Goal: Task Accomplishment & Management: Manage account settings

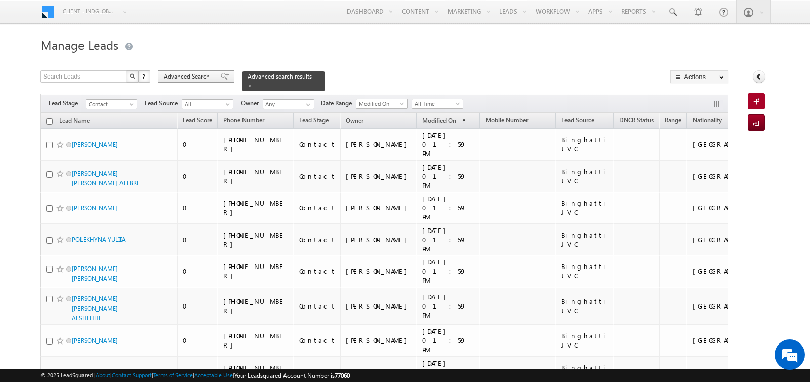
click at [196, 79] on span "Advanced Search" at bounding box center [188, 76] width 49 height 9
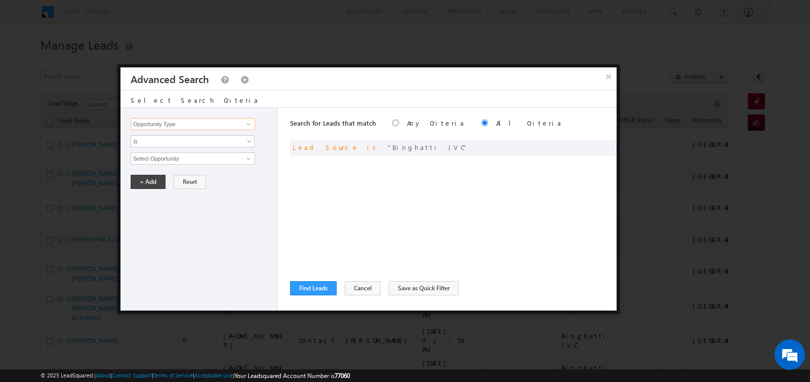
click at [211, 123] on input "Opportunity Type" at bounding box center [193, 124] width 125 height 12
click at [174, 150] on link "Lead Source" at bounding box center [193, 155] width 125 height 12
type input "Lead Source"
click at [176, 160] on span "None Selected" at bounding box center [188, 158] width 115 height 11
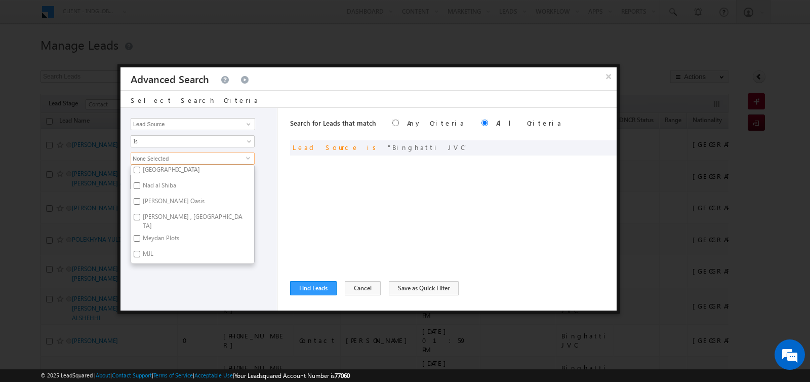
scroll to position [197, 0]
click at [161, 182] on label "Nad al Shiba" at bounding box center [158, 186] width 55 height 16
click at [140, 182] on input "Nad al Shiba" at bounding box center [137, 184] width 7 height 7
checkbox input "true"
click at [161, 194] on label "Mira - Mira Oasis" at bounding box center [173, 202] width 84 height 16
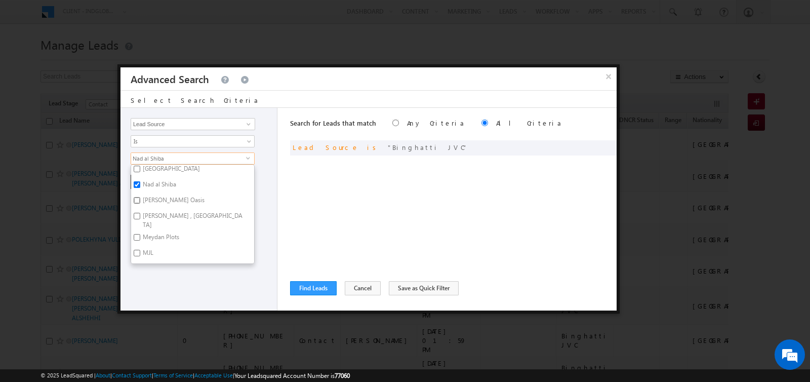
click at [140, 197] on input "Mira - Mira Oasis" at bounding box center [137, 200] width 7 height 7
checkbox input "true"
click at [161, 210] on label "Meadows , Lakes , Springs" at bounding box center [192, 220] width 123 height 21
click at [140, 213] on input "Meadows , Lakes , Springs" at bounding box center [137, 216] width 7 height 7
checkbox input "true"
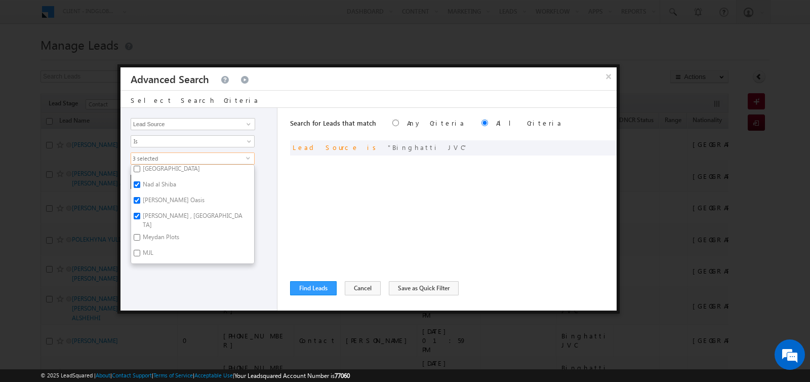
click at [161, 231] on label "Meydan Plots" at bounding box center [160, 239] width 58 height 16
click at [140, 234] on input "Meydan Plots" at bounding box center [137, 237] width 7 height 7
checkbox input "true"
click at [146, 248] on label "MJL" at bounding box center [147, 255] width 32 height 16
click at [140, 250] on input "MJL" at bounding box center [137, 253] width 7 height 7
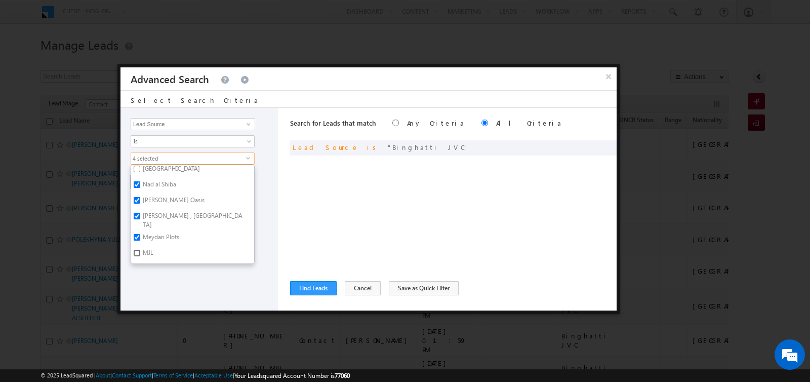
checkbox input "true"
click at [152, 189] on label "Motor City" at bounding box center [156, 197] width 50 height 16
click at [140, 192] on input "Motor City" at bounding box center [137, 195] width 7 height 7
checkbox input "true"
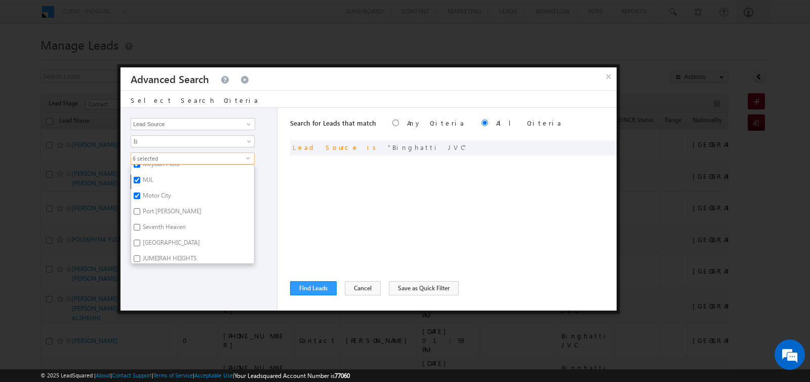
click at [153, 205] on label "Port De Lamer" at bounding box center [171, 213] width 80 height 16
click at [140, 208] on input "Port De Lamer" at bounding box center [137, 211] width 7 height 7
checkbox input "true"
click at [153, 221] on label "Seventh Heaven" at bounding box center [163, 229] width 65 height 16
click at [140, 224] on input "Seventh Heaven" at bounding box center [137, 227] width 7 height 7
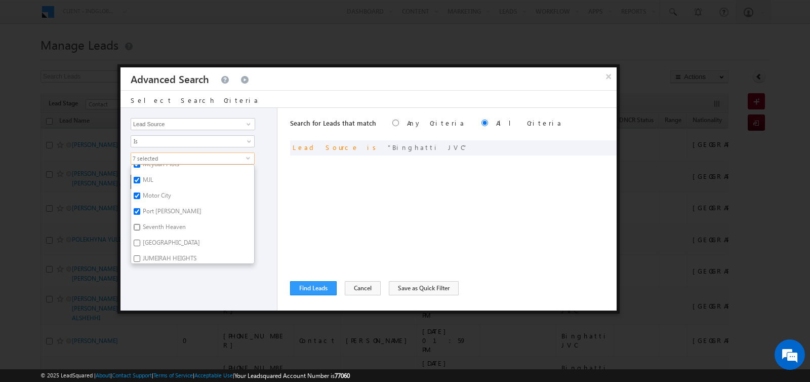
checkbox input "true"
click at [153, 236] on label "Victory Heights" at bounding box center [170, 244] width 79 height 16
click at [140, 239] on input "Victory Heights" at bounding box center [137, 242] width 7 height 7
checkbox input "true"
click at [153, 205] on label "Port De Lamer" at bounding box center [171, 213] width 80 height 16
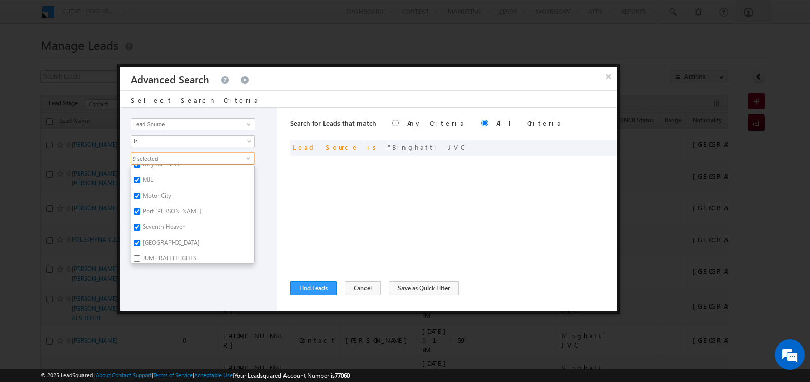
click at [140, 208] on input "Port De Lamer" at bounding box center [137, 211] width 7 height 7
checkbox input "false"
click at [157, 236] on label "Victory Heights" at bounding box center [170, 244] width 79 height 16
click at [140, 239] on input "Victory Heights" at bounding box center [137, 242] width 7 height 7
checkbox input "false"
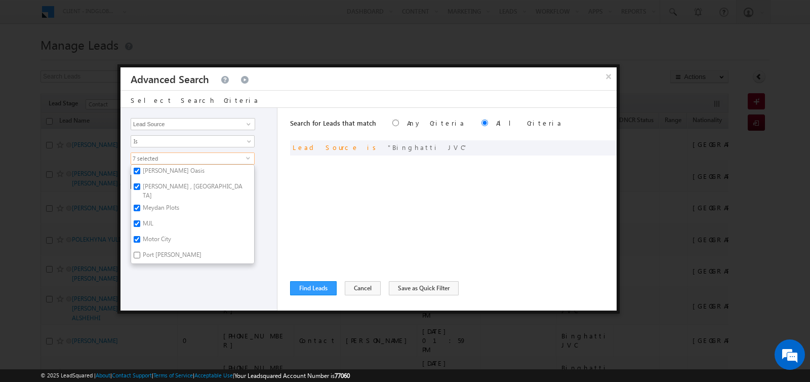
scroll to position [231, 0]
click at [142, 213] on label "MJL" at bounding box center [147, 221] width 32 height 16
click at [140, 216] on input "MJL" at bounding box center [137, 219] width 7 height 7
checkbox input "false"
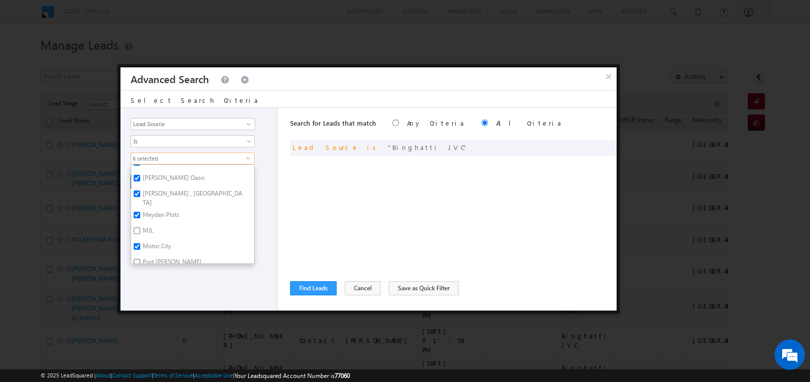
click at [161, 187] on label "Meadows , Lakes , Springs" at bounding box center [192, 197] width 123 height 21
click at [140, 190] on input "Meadows , Lakes , Springs" at bounding box center [137, 193] width 7 height 7
checkbox input "false"
click at [164, 218] on label "JUMEIRAH HEIGHTS" at bounding box center [168, 226] width 75 height 16
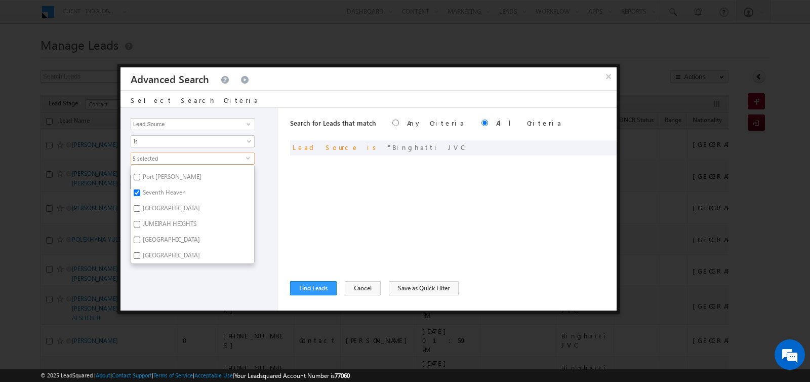
click at [140, 221] on input "JUMEIRAH HEIGHTS" at bounding box center [137, 224] width 7 height 7
checkbox input "true"
click at [164, 233] on label "Jumeirah Island" at bounding box center [170, 241] width 79 height 16
click at [140, 236] on input "Jumeirah Island" at bounding box center [137, 239] width 7 height 7
checkbox input "true"
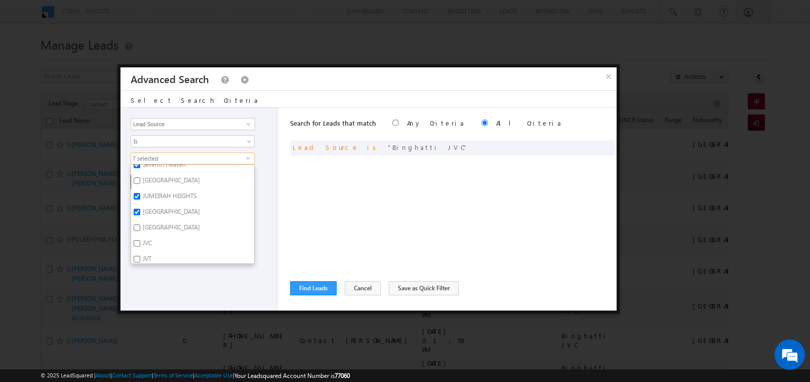
scroll to position [339, 0]
click at [164, 215] on label "Jumeirah Park" at bounding box center [170, 223] width 79 height 16
click at [140, 218] on input "Jumeirah Park" at bounding box center [137, 221] width 7 height 7
checkbox input "true"
click at [141, 230] on label "JVC" at bounding box center [146, 238] width 31 height 16
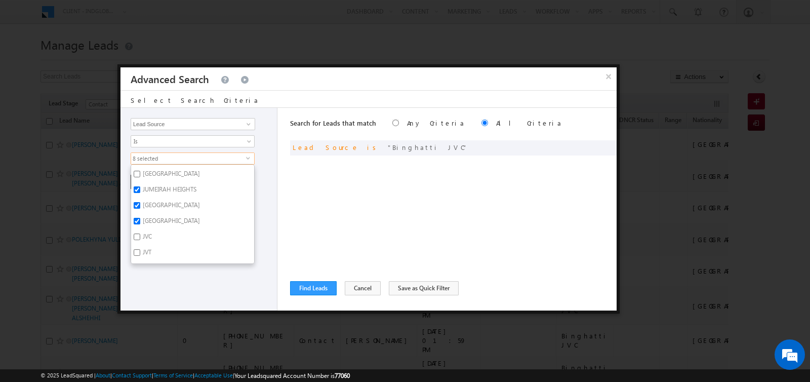
click at [140, 233] on input "JVC" at bounding box center [137, 236] width 7 height 7
checkbox input "true"
click at [144, 248] on label "JVT" at bounding box center [146, 254] width 30 height 16
click at [140, 249] on input "JVT" at bounding box center [137, 252] width 7 height 7
checkbox input "true"
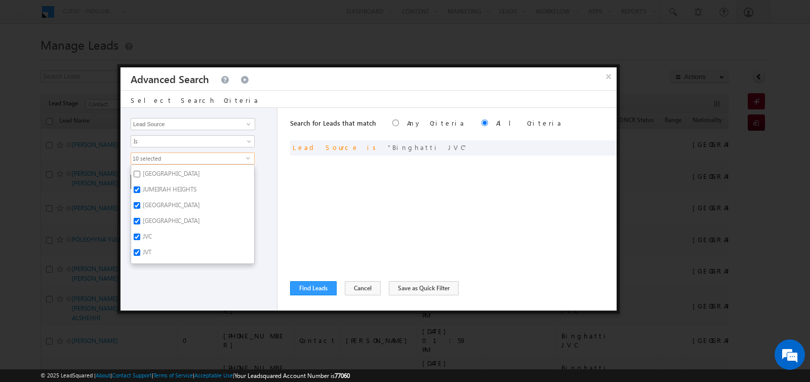
scroll to position [386, 0]
click at [147, 215] on label "Lakes" at bounding box center [149, 223] width 36 height 16
click at [140, 218] on input "Lakes" at bounding box center [137, 221] width 7 height 7
checkbox input "true"
click at [148, 231] on label "Lunaria" at bounding box center [152, 239] width 42 height 16
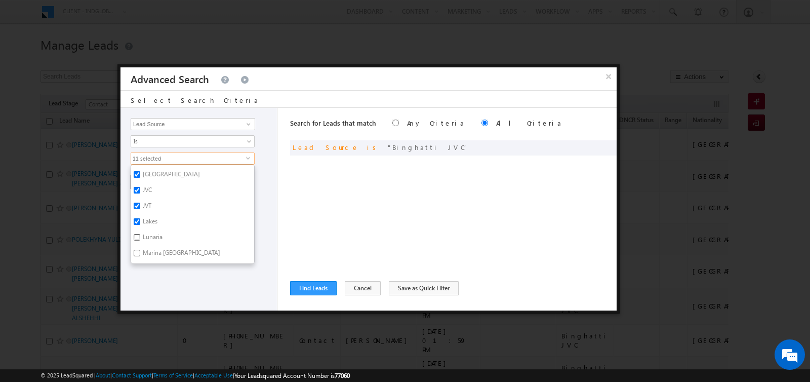
click at [140, 234] on input "Lunaria" at bounding box center [137, 237] width 7 height 7
checkbox input "true"
click at [150, 247] on label "Marina Dubai" at bounding box center [180, 255] width 99 height 16
click at [140, 250] on input "Marina Dubai" at bounding box center [137, 253] width 7 height 7
checkbox input "true"
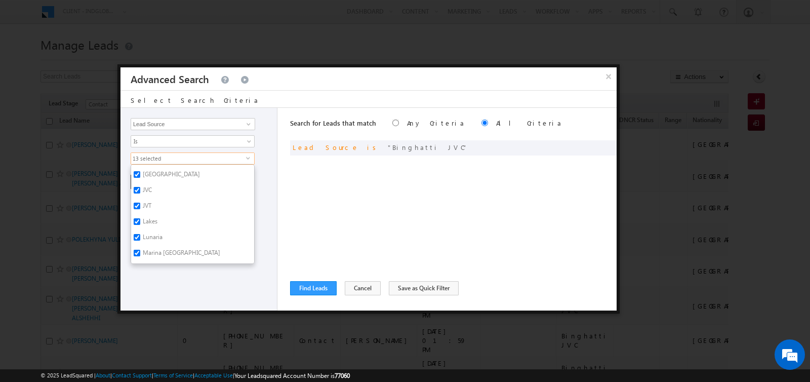
scroll to position [438, 0]
click at [145, 210] on label "Arjan" at bounding box center [149, 218] width 36 height 16
click at [140, 213] on input "Arjan" at bounding box center [137, 216] width 7 height 7
checkbox input "true"
click at [147, 225] on label "Al Barari" at bounding box center [165, 233] width 68 height 16
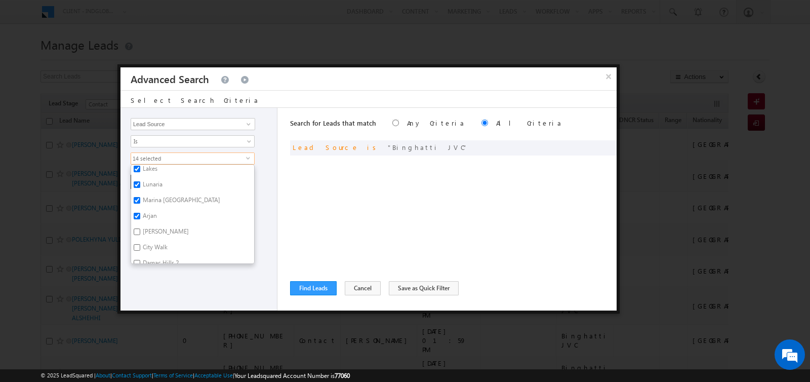
click at [140, 228] on input "Al Barari" at bounding box center [137, 231] width 7 height 7
click at [148, 225] on label "Al Barari" at bounding box center [165, 233] width 68 height 16
click at [140, 228] on input "Al Barari" at bounding box center [137, 231] width 7 height 7
checkbox input "false"
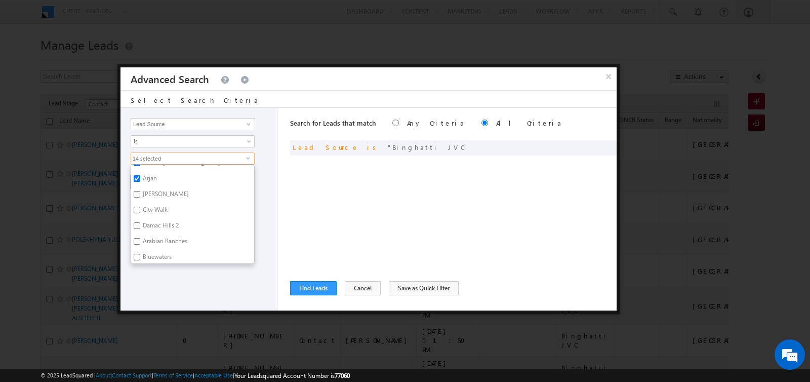
click at [148, 235] on label "Arabian Ranches" at bounding box center [164, 243] width 66 height 16
click at [140, 238] on input "Arabian Ranches" at bounding box center [137, 241] width 7 height 7
checkbox input "true"
click at [149, 213] on label "Bluewaters" at bounding box center [156, 221] width 51 height 16
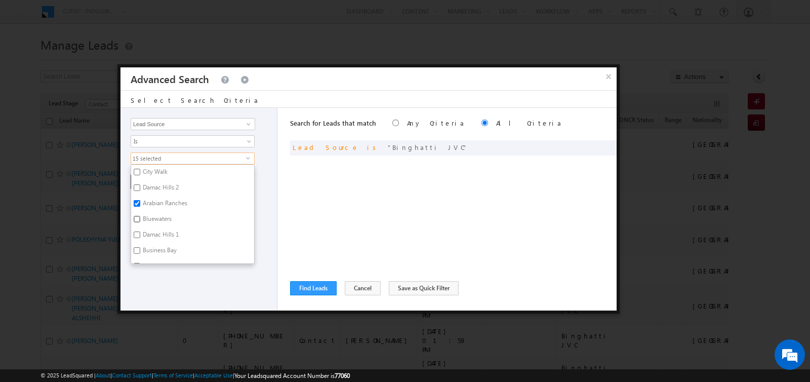
click at [140, 216] on input "Bluewaters" at bounding box center [137, 219] width 7 height 7
checkbox input "true"
click at [149, 228] on label "Damac Hills 1" at bounding box center [160, 236] width 58 height 16
click at [140, 231] on input "Damac Hills 1" at bounding box center [137, 234] width 7 height 7
checkbox input "true"
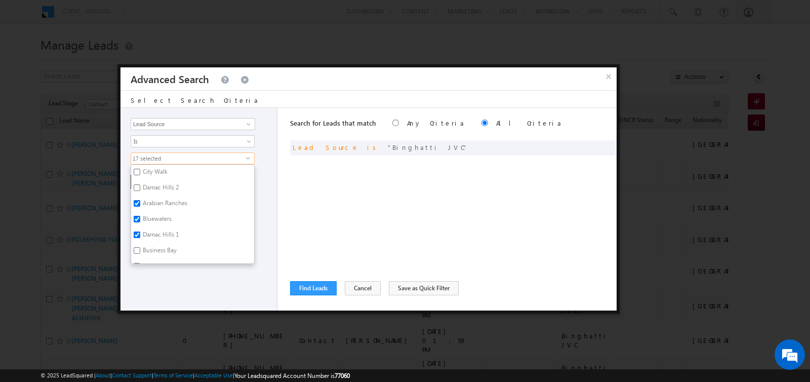
click at [151, 213] on label "Bluewaters" at bounding box center [156, 221] width 51 height 16
click at [140, 216] on input "Bluewaters" at bounding box center [137, 219] width 7 height 7
checkbox input "false"
click at [154, 244] on label "Business Bay" at bounding box center [159, 252] width 56 height 16
click at [140, 247] on input "Business Bay" at bounding box center [137, 250] width 7 height 7
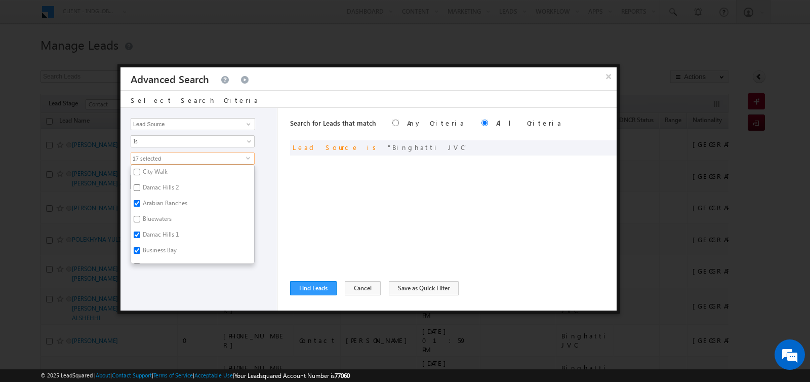
click at [154, 244] on label "Business Bay" at bounding box center [159, 252] width 56 height 16
click at [140, 247] on input "Business Bay" at bounding box center [137, 250] width 7 height 7
click at [154, 244] on label "Business Bay" at bounding box center [159, 252] width 56 height 16
click at [140, 247] on input "Business Bay" at bounding box center [137, 250] width 7 height 7
checkbox input "true"
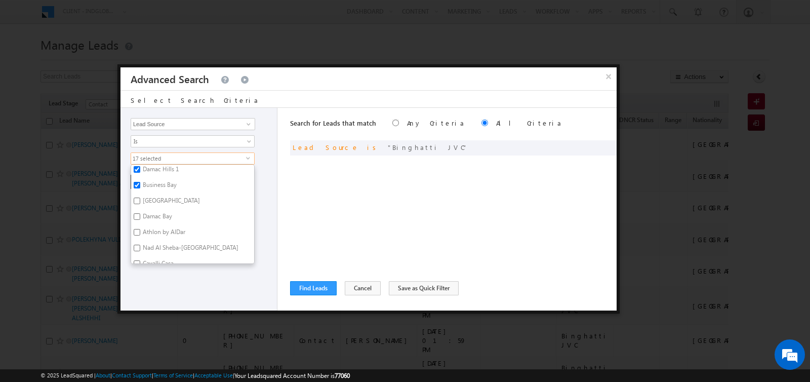
scroll to position [581, 0]
click at [153, 192] on label "Dubai Creek" at bounding box center [170, 200] width 79 height 16
click at [140, 195] on input "Dubai Creek" at bounding box center [137, 198] width 7 height 7
checkbox input "true"
click at [153, 208] on label "Damac Bay" at bounding box center [156, 216] width 51 height 16
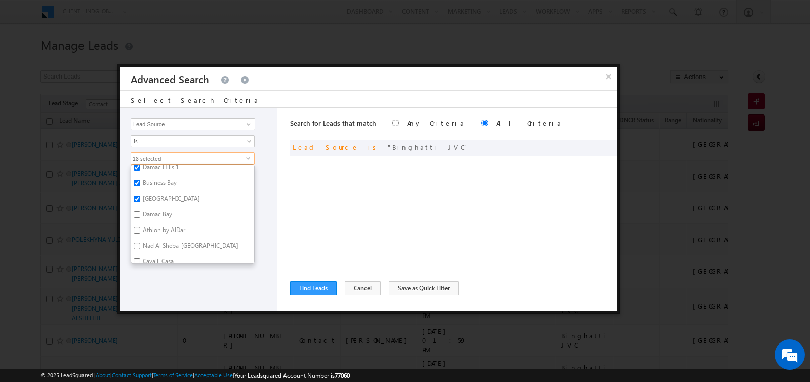
click at [140, 211] on input "Damac Bay" at bounding box center [137, 214] width 7 height 7
checkbox input "true"
click at [153, 192] on label "Dubai Creek" at bounding box center [170, 200] width 79 height 16
click at [140, 195] on input "Dubai Creek" at bounding box center [137, 198] width 7 height 7
checkbox input "false"
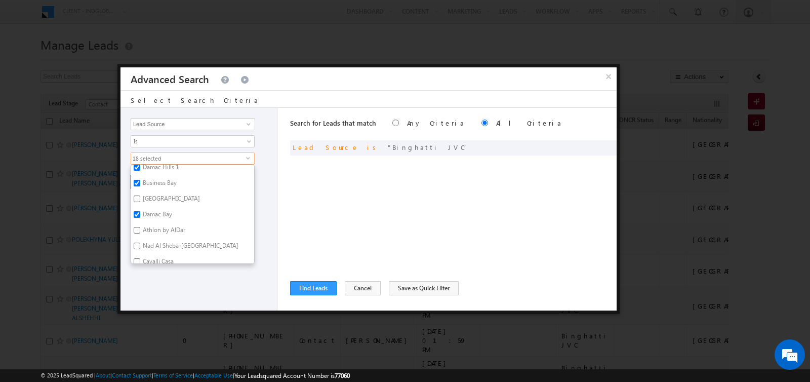
click at [155, 224] on label "Athlon by AlDar" at bounding box center [163, 232] width 64 height 16
click at [140, 227] on input "Athlon by AlDar" at bounding box center [137, 230] width 7 height 7
checkbox input "true"
click at [154, 239] on label "Nad Al Sheba-Berkeley Palace" at bounding box center [189, 247] width 117 height 16
click at [140, 242] on input "Nad Al Sheba-Berkeley Palace" at bounding box center [137, 245] width 7 height 7
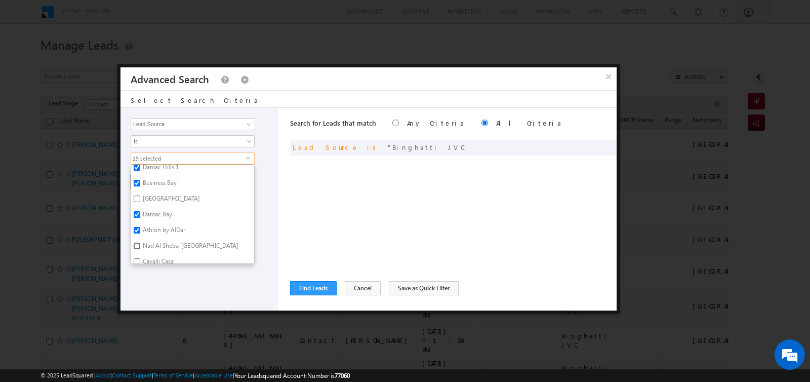
checkbox input "true"
click at [154, 255] on label "Cavalli Casa" at bounding box center [157, 263] width 53 height 16
click at [140, 258] on input "Cavalli Casa" at bounding box center [137, 261] width 7 height 7
checkbox input "true"
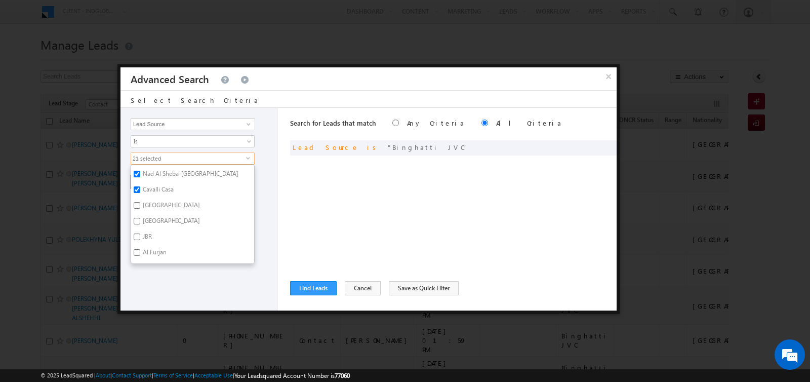
click at [155, 199] on label "Dubai South" at bounding box center [170, 207] width 79 height 16
click at [140, 202] on input "Dubai South" at bounding box center [137, 205] width 7 height 7
checkbox input "true"
click at [155, 215] on label "DUBAI HILLS" at bounding box center [170, 223] width 79 height 16
click at [140, 218] on input "DUBAI HILLS" at bounding box center [137, 221] width 7 height 7
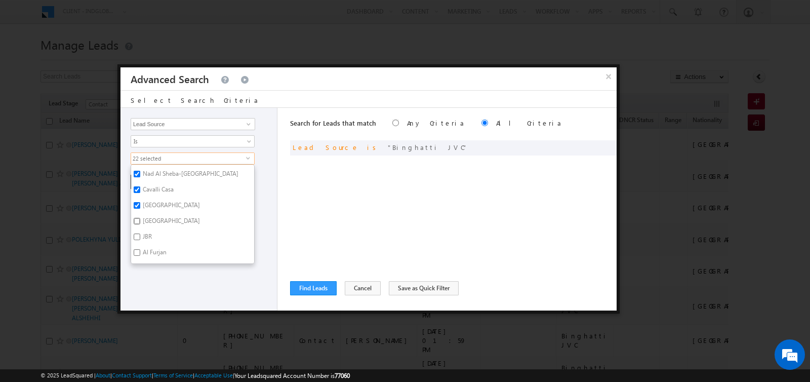
checkbox input "true"
click at [145, 230] on label "JBR" at bounding box center [146, 238] width 31 height 16
click at [140, 233] on input "JBR" at bounding box center [137, 236] width 7 height 7
checkbox input "true"
click at [164, 215] on label "DUBAI HILLS" at bounding box center [170, 223] width 79 height 16
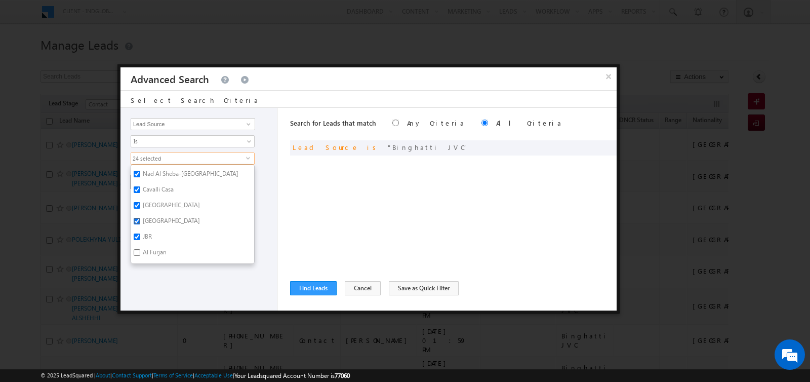
click at [140, 218] on input "DUBAI HILLS" at bounding box center [137, 221] width 7 height 7
checkbox input "false"
click at [152, 199] on label "Al Furjan" at bounding box center [154, 207] width 46 height 16
click at [140, 202] on input "Al Furjan" at bounding box center [137, 205] width 7 height 7
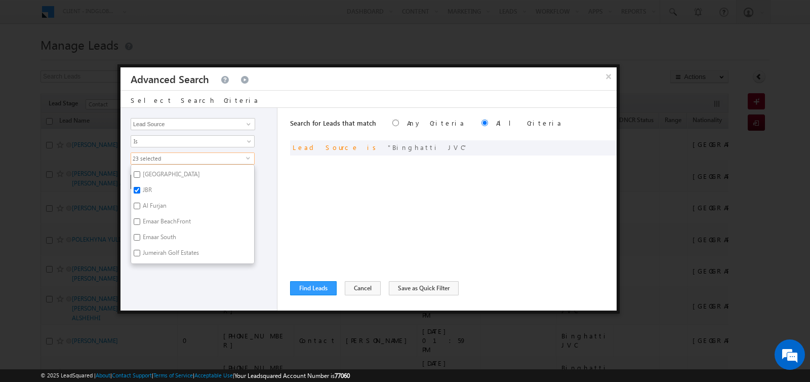
checkbox input "true"
click at [153, 215] on label "Emaar BeachFront" at bounding box center [166, 223] width 70 height 16
click at [140, 218] on input "Emaar BeachFront" at bounding box center [137, 221] width 7 height 7
click at [153, 215] on label "Emaar BeachFront" at bounding box center [166, 223] width 70 height 16
click at [140, 218] on input "Emaar BeachFront" at bounding box center [137, 221] width 7 height 7
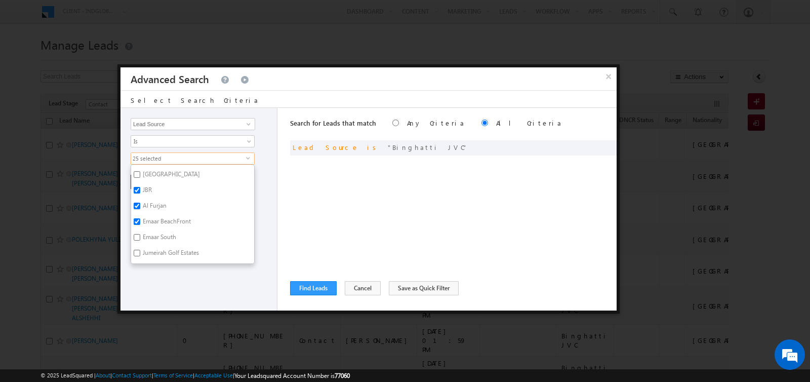
checkbox input "false"
click at [154, 231] on label "Emaar South" at bounding box center [158, 239] width 55 height 16
click at [140, 234] on input "Emaar South" at bounding box center [137, 237] width 7 height 7
checkbox input "true"
click at [154, 247] on label "Jumeirah Golf Estates" at bounding box center [170, 255] width 78 height 16
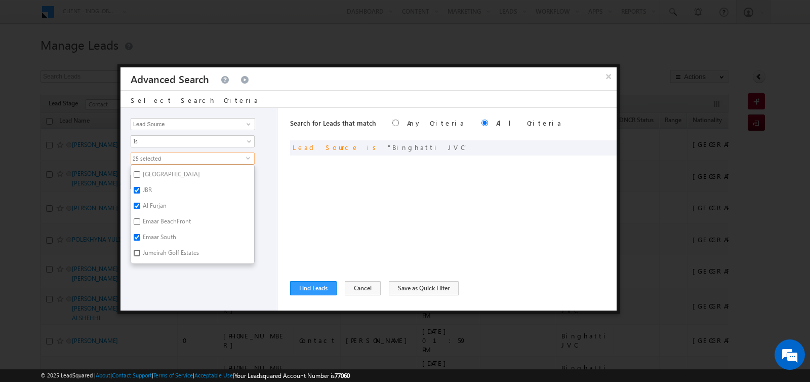
click at [140, 250] on input "Jumeirah Golf Estates" at bounding box center [137, 253] width 7 height 7
checkbox input "true"
click at [149, 217] on label "Greens" at bounding box center [151, 225] width 40 height 16
click at [140, 220] on input "Greens" at bounding box center [137, 223] width 7 height 7
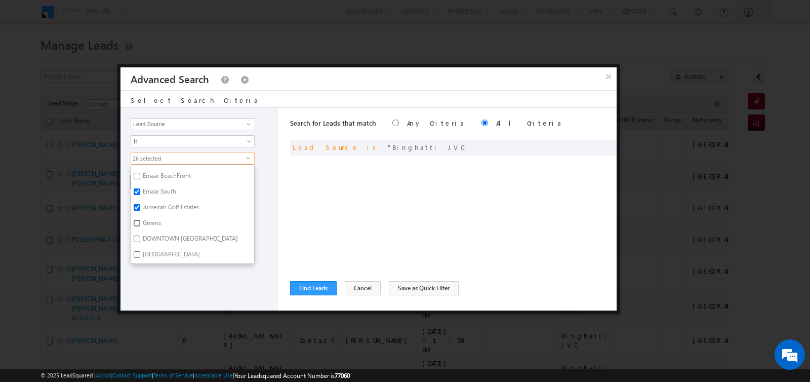
checkbox input "true"
click at [149, 233] on label "DOWNTOWN DUBAI" at bounding box center [189, 240] width 117 height 16
click at [140, 235] on input "DOWNTOWN DUBAI" at bounding box center [137, 238] width 7 height 7
checkbox input "true"
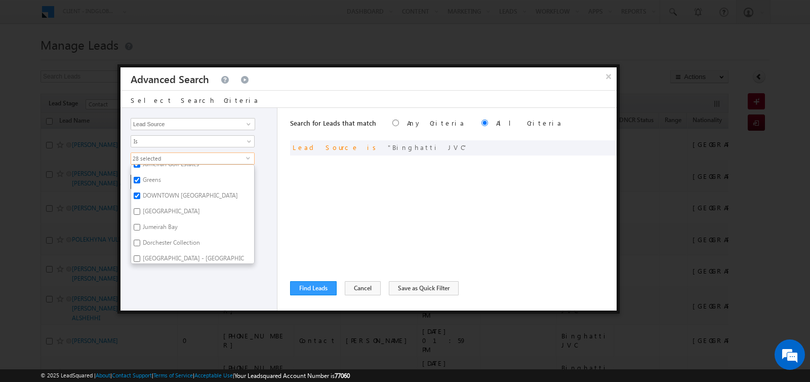
click at [155, 205] on label "Damac Lagoon" at bounding box center [170, 213] width 79 height 16
click at [140, 208] on input "Damac Lagoon" at bounding box center [137, 211] width 7 height 7
checkbox input "true"
click at [155, 221] on label "Jumeirah Bay" at bounding box center [159, 229] width 57 height 16
click at [140, 224] on input "Jumeirah Bay" at bounding box center [137, 227] width 7 height 7
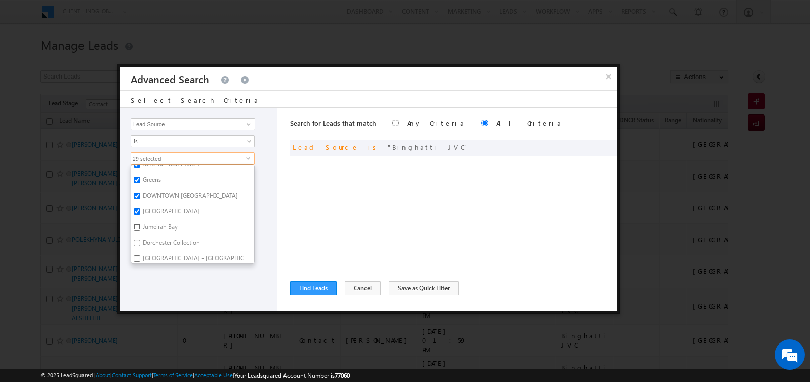
checkbox input "true"
click at [157, 236] on label "Dorchester Collection" at bounding box center [170, 244] width 79 height 16
click at [140, 239] on input "Dorchester Collection" at bounding box center [137, 242] width 7 height 7
click at [161, 187] on label "Dorchester Collection" at bounding box center [170, 195] width 79 height 16
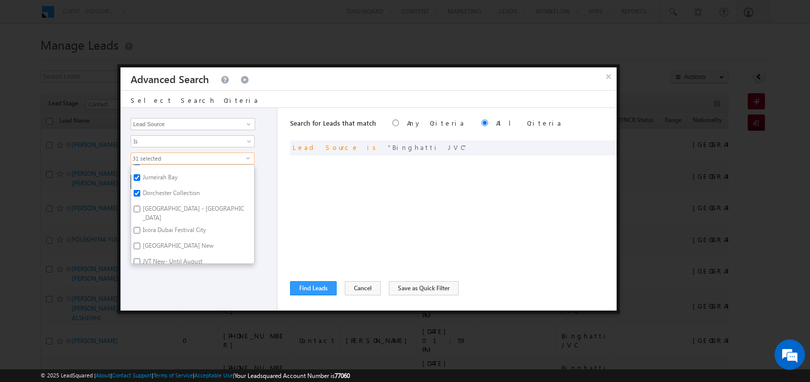
click at [140, 190] on input "Dorchester Collection" at bounding box center [137, 193] width 7 height 7
checkbox input "false"
click at [162, 202] on label "Fairway Villas - Dubai South" at bounding box center [192, 212] width 123 height 21
click at [140, 206] on input "Fairway Villas - Dubai South" at bounding box center [137, 209] width 7 height 7
checkbox input "true"
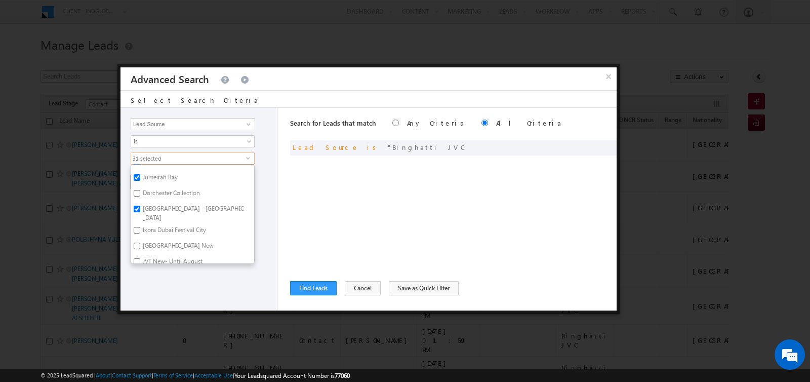
click at [164, 239] on label "Victory Heights New" at bounding box center [177, 247] width 93 height 16
click at [140, 242] on input "Victory Heights New" at bounding box center [137, 245] width 7 height 7
checkbox input "true"
click at [165, 255] on label "JVT New- Until August" at bounding box center [172, 263] width 82 height 16
click at [140, 258] on input "JVT New- Until August" at bounding box center [137, 261] width 7 height 7
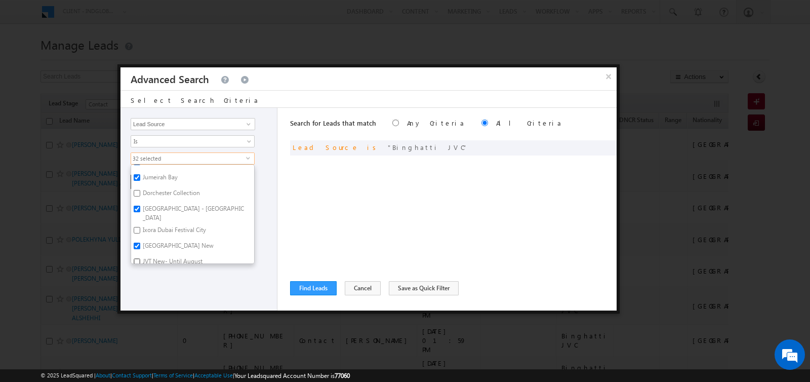
checkbox input "true"
click at [157, 213] on label "UAE Scl" at bounding box center [152, 221] width 42 height 16
click at [140, 216] on input "UAE Scl" at bounding box center [137, 219] width 7 height 7
click at [157, 213] on label "UAE Scl" at bounding box center [152, 221] width 42 height 16
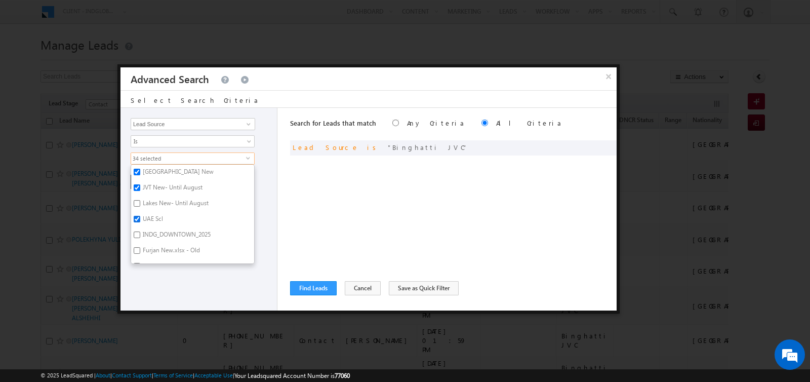
click at [140, 216] on input "UAE Scl" at bounding box center [137, 219] width 7 height 7
checkbox input "false"
click at [166, 244] on label "Furjan New.xlsx - Old" at bounding box center [170, 252] width 79 height 16
click at [140, 247] on input "Furjan New.xlsx - Old" at bounding box center [137, 250] width 7 height 7
checkbox input "true"
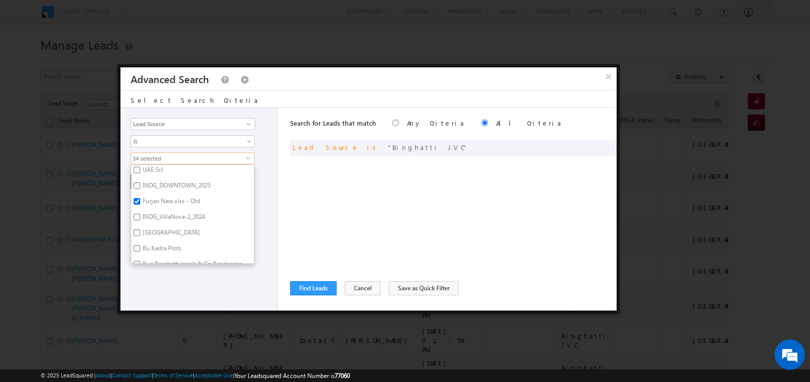
scroll to position [963, 0]
click at [166, 208] on label "INDG_VillaNova-2_2024" at bounding box center [173, 216] width 84 height 16
click at [140, 211] on input "INDG_VillaNova-2_2024" at bounding box center [137, 214] width 7 height 7
checkbox input "true"
click at [166, 224] on label "Sharjah School" at bounding box center [170, 232] width 79 height 16
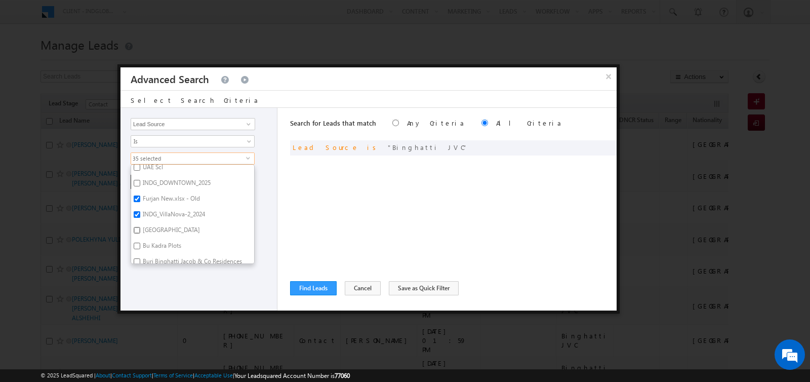
click at [140, 227] on input "Sharjah School" at bounding box center [137, 230] width 7 height 7
click at [166, 224] on label "Sharjah School" at bounding box center [170, 232] width 79 height 16
click at [140, 227] on input "Sharjah School" at bounding box center [137, 230] width 7 height 7
checkbox input "false"
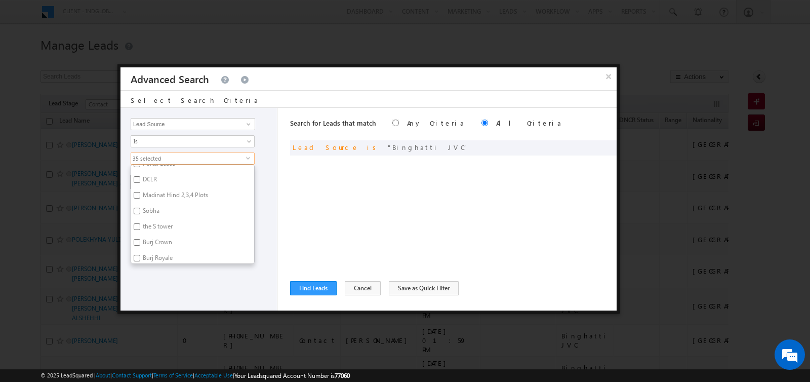
click at [148, 173] on label "DCLR" at bounding box center [149, 181] width 36 height 16
click at [140, 176] on input "DCLR" at bounding box center [137, 179] width 7 height 7
checkbox input "true"
click at [150, 189] on label "Madinat Hind 2,3,4 Plots" at bounding box center [174, 197] width 87 height 16
click at [140, 192] on input "Madinat Hind 2,3,4 Plots" at bounding box center [137, 195] width 7 height 7
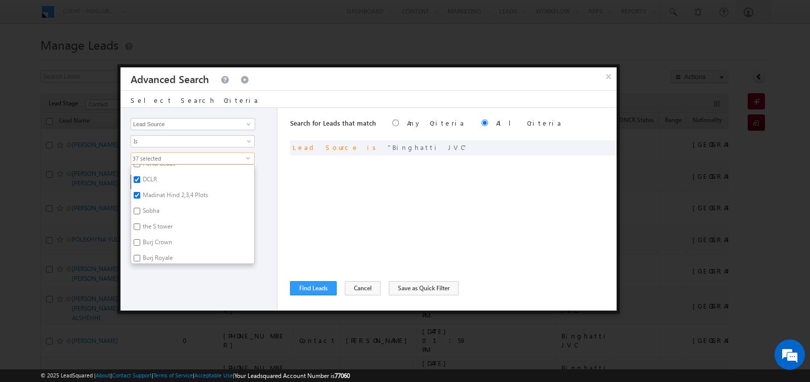
click at [150, 189] on label "Madinat Hind 2,3,4 Plots" at bounding box center [174, 197] width 87 height 16
click at [140, 192] on input "Madinat Hind 2,3,4 Plots" at bounding box center [137, 195] width 7 height 7
click at [148, 194] on label "Madinat Hind 2,3,4 Plots" at bounding box center [174, 197] width 87 height 16
click at [140, 194] on input "Madinat Hind 2,3,4 Plots" at bounding box center [137, 195] width 7 height 7
checkbox input "true"
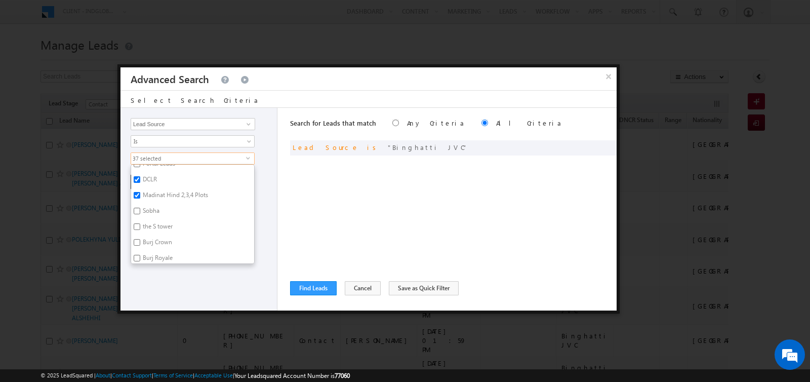
click at [151, 220] on label "the S tower" at bounding box center [157, 228] width 52 height 16
click at [140, 223] on input "the S tower" at bounding box center [137, 226] width 7 height 7
click at [151, 220] on label "the S tower" at bounding box center [157, 228] width 52 height 16
click at [140, 223] on input "the S tower" at bounding box center [137, 226] width 7 height 7
checkbox input "false"
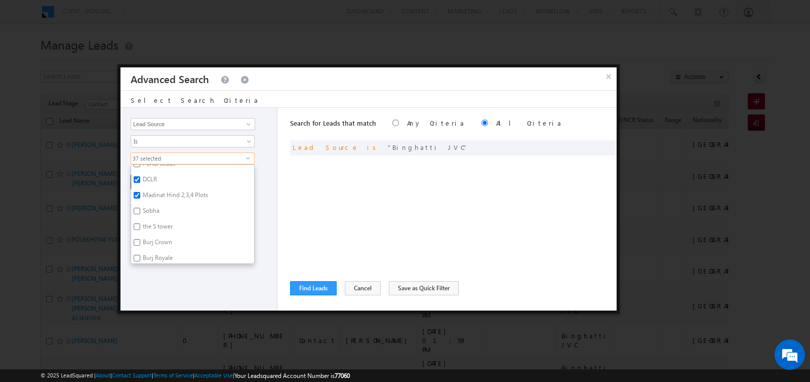
click at [151, 236] on label "Burj Crown" at bounding box center [156, 244] width 51 height 16
click at [140, 239] on input "Burj Crown" at bounding box center [137, 242] width 7 height 7
checkbox input "true"
click at [151, 252] on label "Burj Royale" at bounding box center [157, 260] width 52 height 16
click at [140, 255] on input "Burj Royale" at bounding box center [137, 258] width 7 height 7
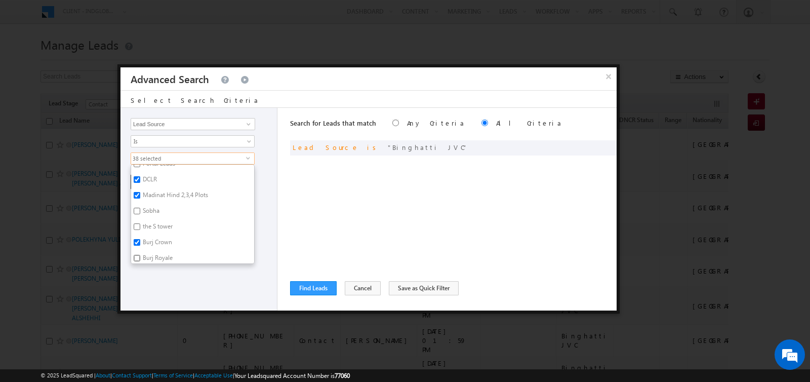
checkbox input "true"
click at [156, 220] on label "Deira Island- Bay Villas" at bounding box center [192, 230] width 123 height 21
click at [140, 223] on input "Deira Island- Bay Villas" at bounding box center [137, 226] width 7 height 7
checkbox input "true"
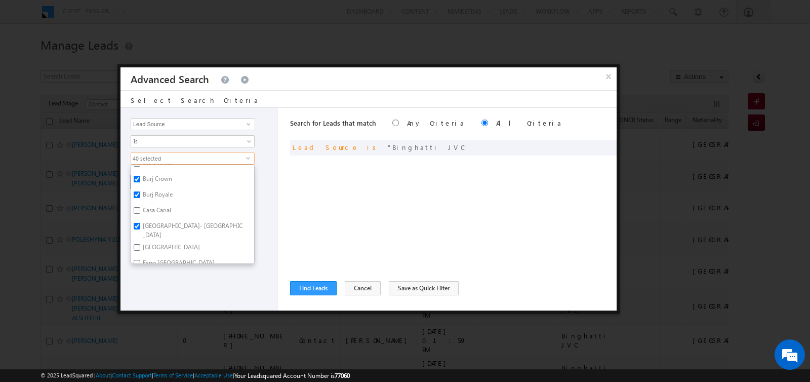
click at [156, 241] on label "Deira Island" at bounding box center [170, 249] width 79 height 16
click at [140, 244] on input "Deira Island" at bounding box center [137, 247] width 7 height 7
checkbox input "true"
click at [155, 194] on label "Expo City" at bounding box center [154, 202] width 47 height 16
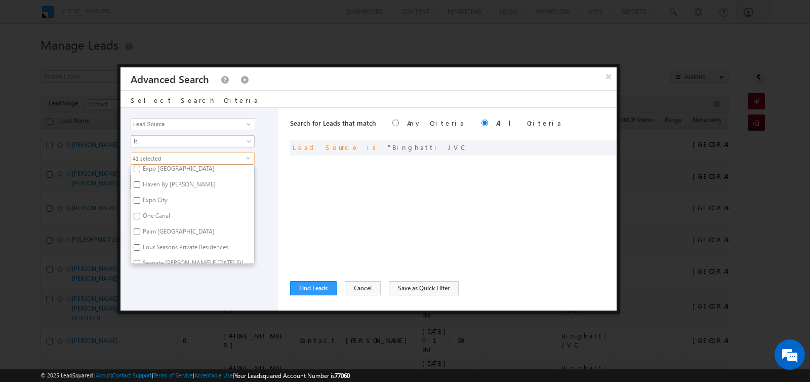
click at [140, 197] on input "Expo City" at bounding box center [137, 200] width 7 height 7
click at [155, 194] on label "Expo City" at bounding box center [154, 202] width 47 height 16
click at [140, 197] on input "Expo City" at bounding box center [137, 200] width 7 height 7
checkbox input "false"
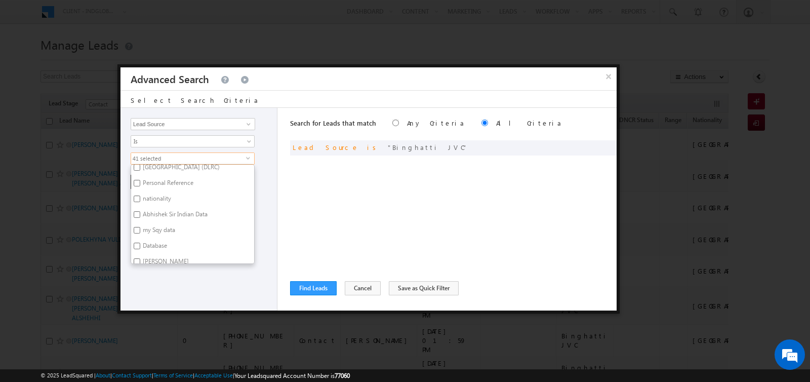
click at [154, 239] on label "Database" at bounding box center [154, 247] width 46 height 16
click at [140, 242] on input "Database" at bounding box center [137, 245] width 7 height 7
checkbox input "true"
click at [155, 219] on label "Abhishek Singh" at bounding box center [165, 227] width 68 height 16
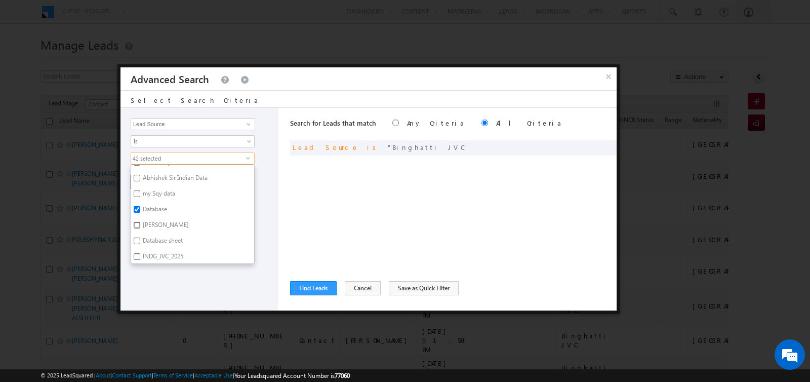
click at [140, 222] on input "Abhishek Singh" at bounding box center [137, 225] width 7 height 7
click at [155, 219] on label "Abhishek Singh" at bounding box center [165, 227] width 68 height 16
click at [140, 222] on input "Abhishek Singh" at bounding box center [137, 225] width 7 height 7
checkbox input "false"
click at [155, 236] on label "Database sheet" at bounding box center [162, 242] width 62 height 16
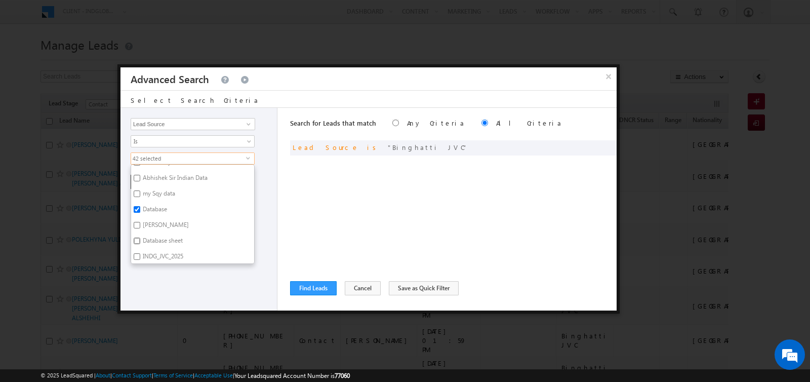
click at [140, 237] on input "Database sheet" at bounding box center [137, 240] width 7 height 7
click at [156, 191] on label "Database sheet" at bounding box center [162, 199] width 62 height 16
click at [140, 194] on input "Database sheet" at bounding box center [137, 197] width 7 height 7
checkbox input "false"
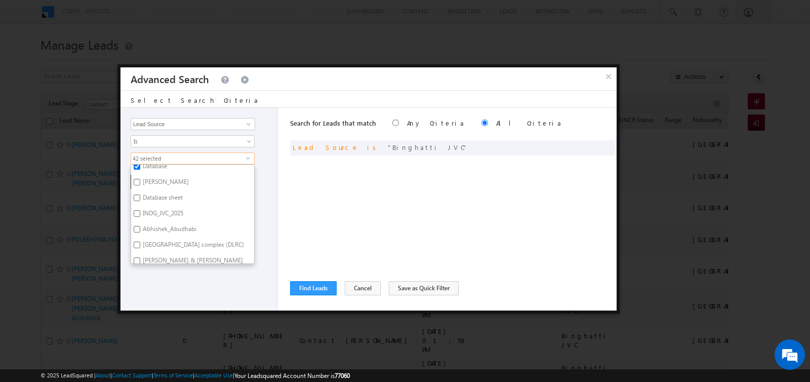
scroll to position [1515, 0]
click at [160, 254] on label "Binghatti JVC" at bounding box center [159, 262] width 57 height 16
click at [140, 257] on input "Binghatti JVC" at bounding box center [137, 260] width 7 height 7
checkbox input "true"
click at [170, 268] on div "Opportunity Type Lead Activity Task Sales Group Prospect Id Address 1 Address 2…" at bounding box center [198, 209] width 157 height 202
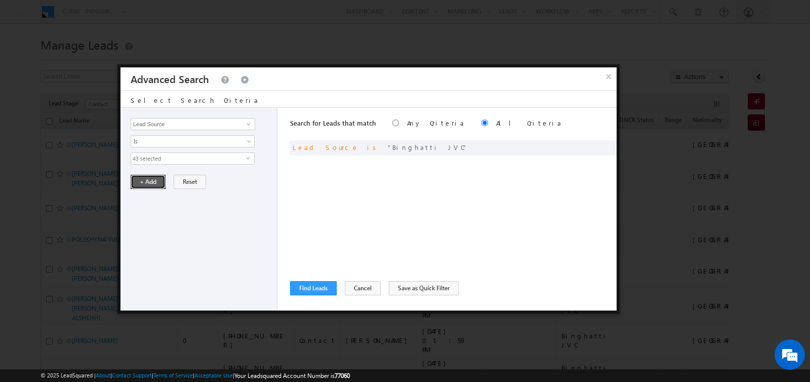
click at [149, 180] on button "+ Add" at bounding box center [148, 182] width 35 height 14
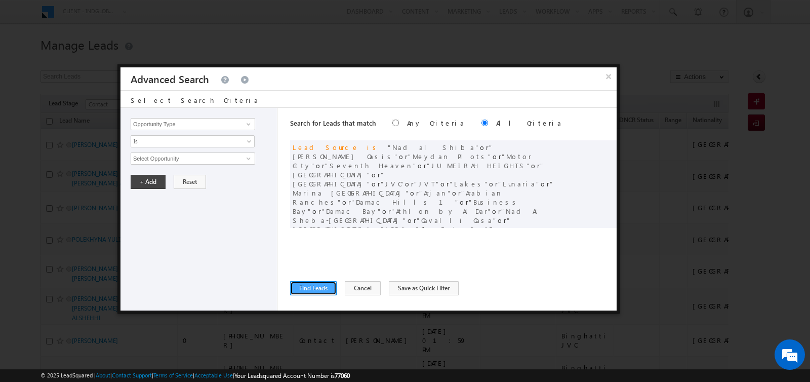
click at [321, 284] on button "Find Leads" at bounding box center [313, 288] width 47 height 14
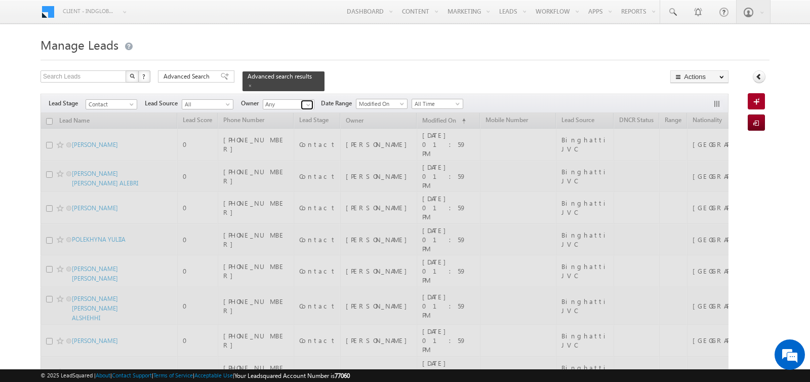
click at [304, 105] on span at bounding box center [308, 105] width 8 height 8
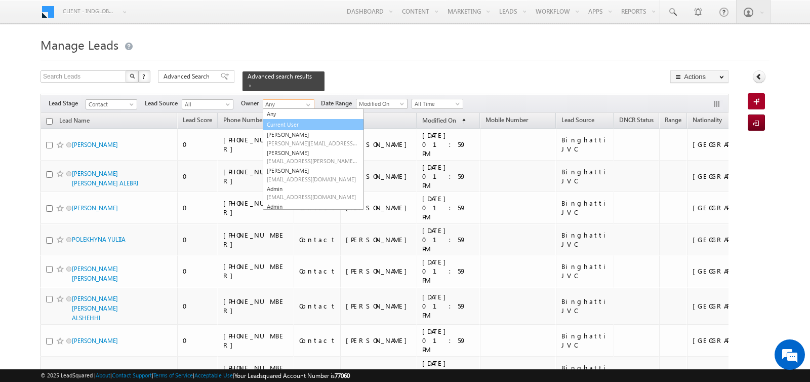
click at [286, 121] on link "Current User" at bounding box center [313, 125] width 101 height 12
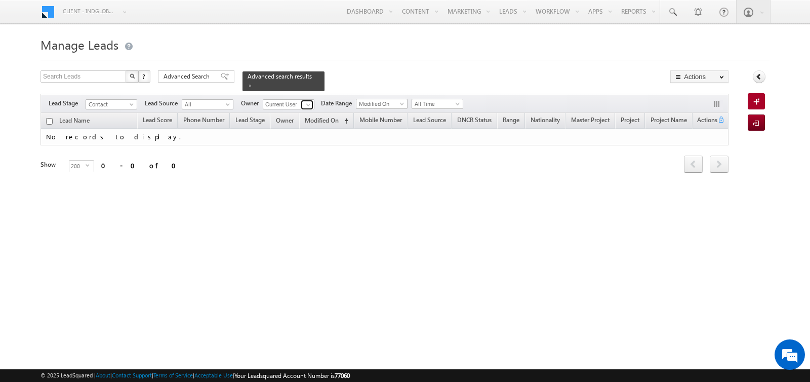
click at [307, 105] on span at bounding box center [308, 105] width 8 height 8
click at [372, 63] on form "Manage Leads Search Leads X ? 0 results found Advanced Search Advanced Search" at bounding box center [404, 117] width 729 height 167
click at [304, 104] on span at bounding box center [308, 105] width 8 height 8
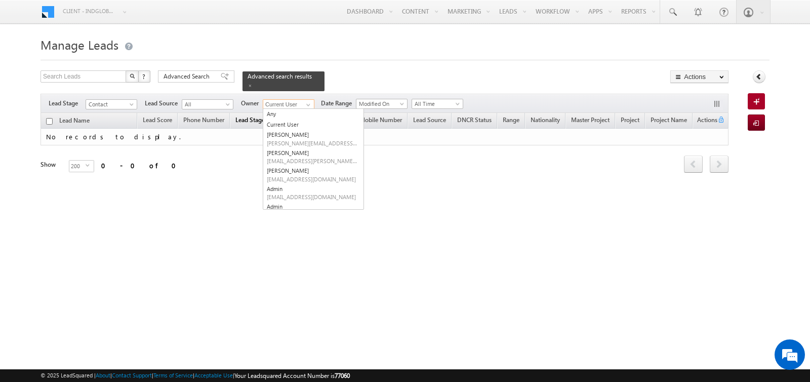
click at [280, 116] on link "Any" at bounding box center [313, 114] width 100 height 11
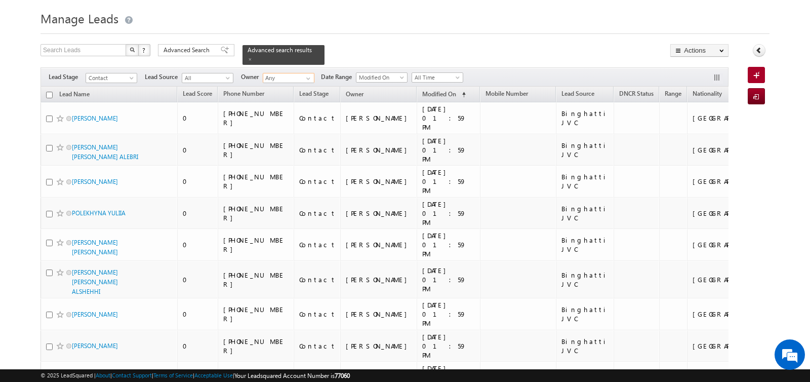
scroll to position [0, 0]
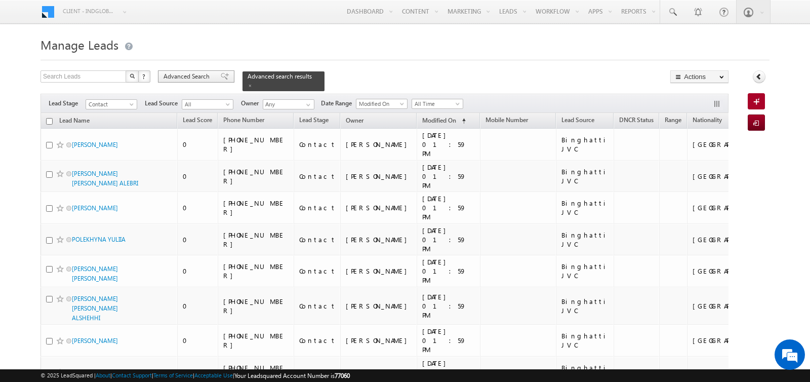
click at [199, 74] on span "Advanced Search" at bounding box center [188, 76] width 49 height 9
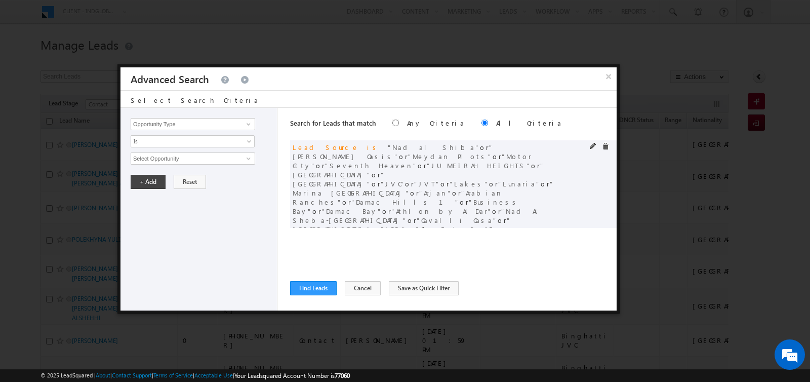
scroll to position [29, 0]
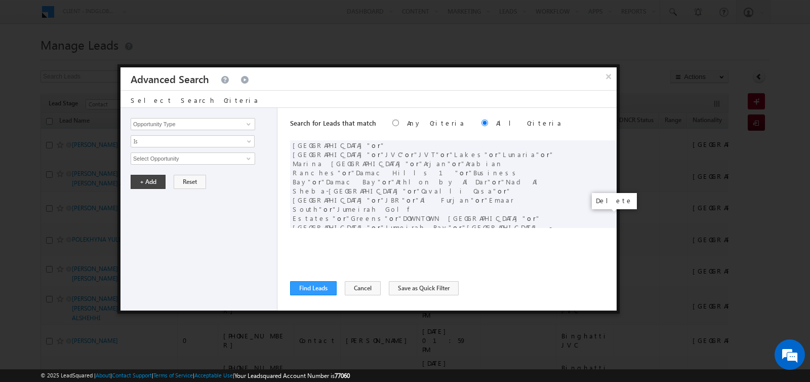
click at [606, 295] on span at bounding box center [605, 298] width 7 height 7
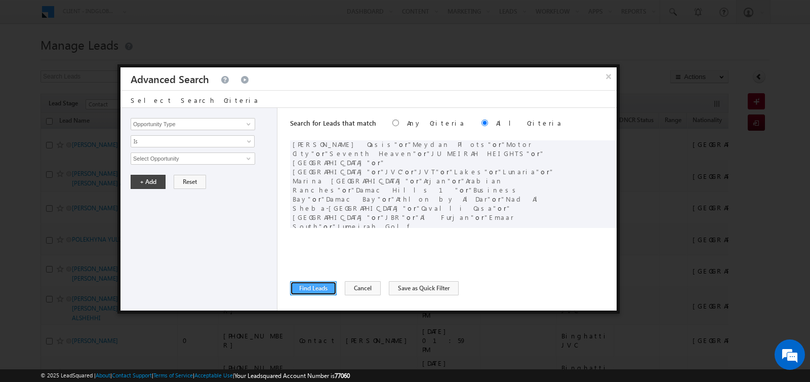
click at [309, 289] on button "Find Leads" at bounding box center [313, 288] width 47 height 14
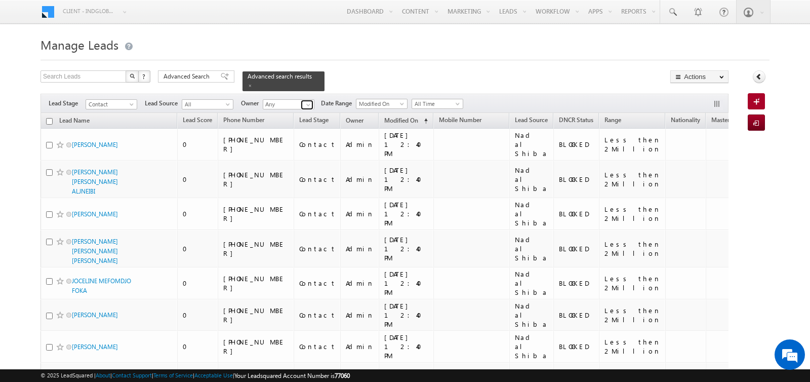
click at [304, 106] on span at bounding box center [308, 105] width 8 height 8
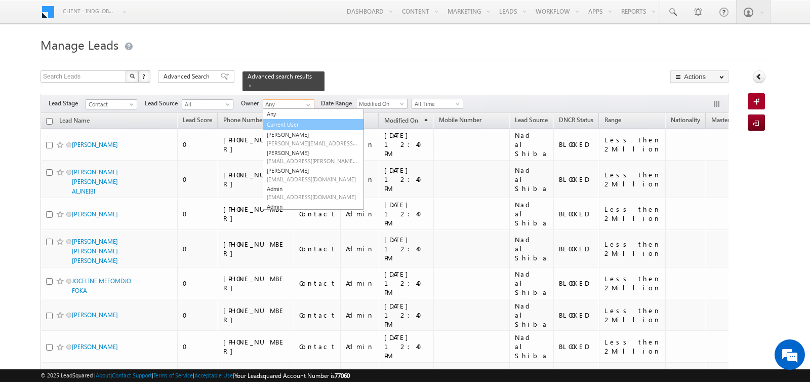
click at [288, 126] on link "Current User" at bounding box center [313, 125] width 101 height 12
type input "Current User"
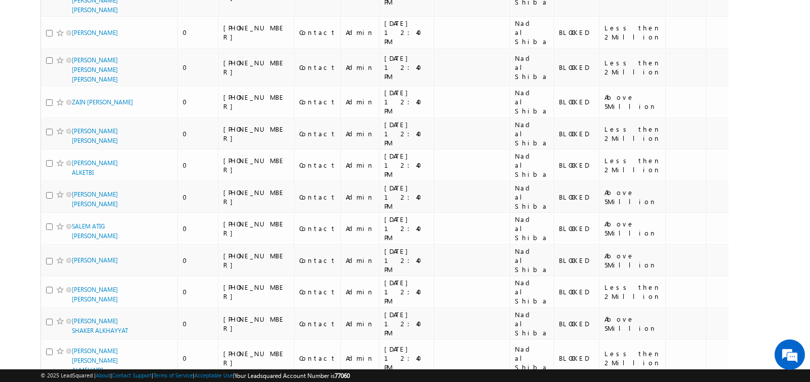
scroll to position [5967, 0]
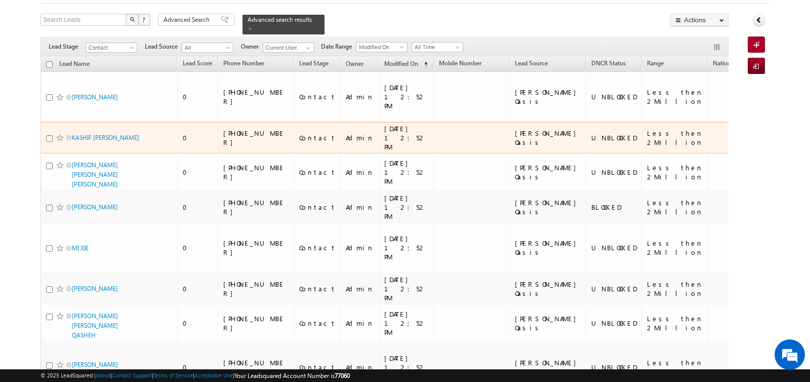
scroll to position [0, 0]
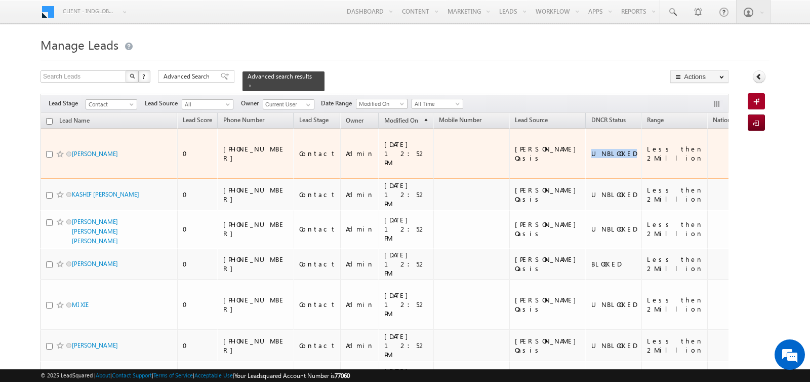
drag, startPoint x: 528, startPoint y: 149, endPoint x: 566, endPoint y: 150, distance: 38.0
click at [586, 150] on td "UNBLOCKED" at bounding box center [614, 154] width 56 height 50
copy div "UNBLOCKED"
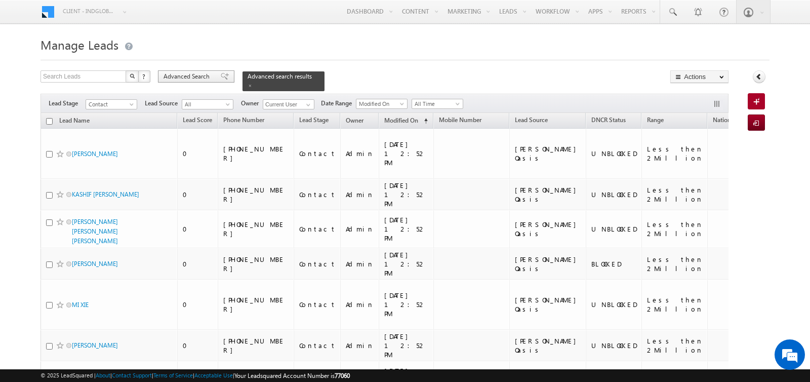
click at [175, 76] on span "Advanced Search" at bounding box center [188, 76] width 49 height 9
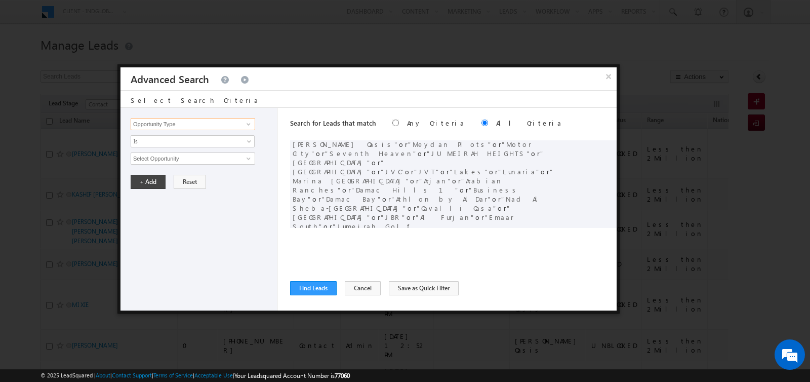
click at [198, 120] on input "Opportunity Type" at bounding box center [193, 124] width 125 height 12
click at [173, 142] on link "DNCR Status" at bounding box center [193, 145] width 125 height 12
type input "DNCR Status"
click at [172, 156] on input "text" at bounding box center [193, 158] width 125 height 12
paste input "UNBLOCKED"
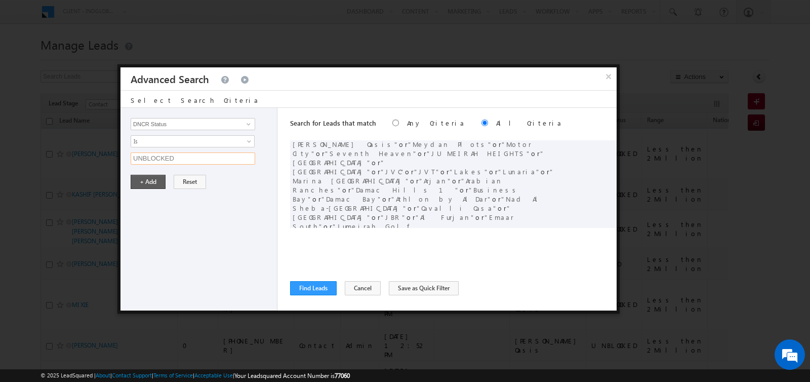
type input "UNBLOCKED"
click at [140, 180] on button "+ Add" at bounding box center [148, 182] width 35 height 14
click at [299, 284] on button "Find Leads" at bounding box center [313, 288] width 47 height 14
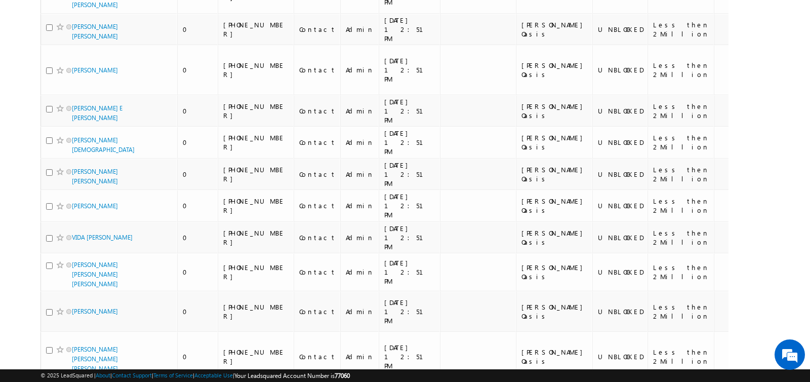
scroll to position [0, 0]
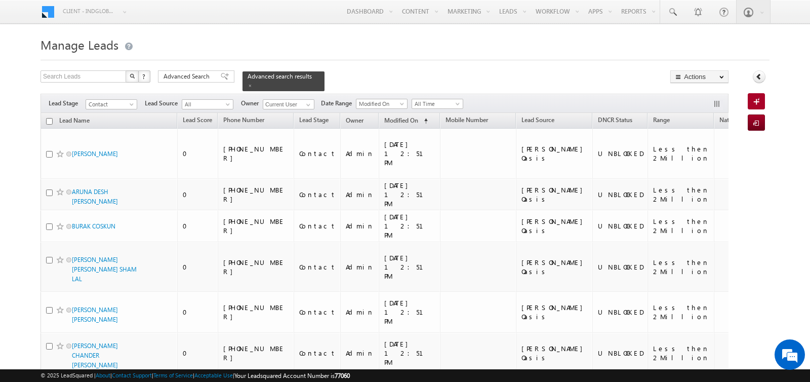
click at [49, 119] on input "checkbox" at bounding box center [49, 121] width 7 height 7
checkbox input "true"
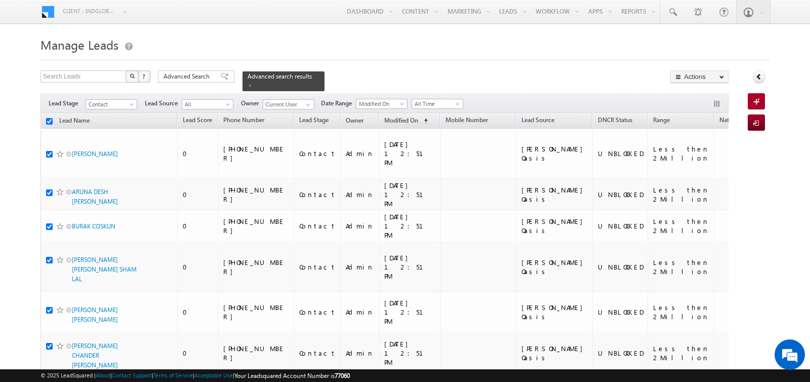
checkbox input "true"
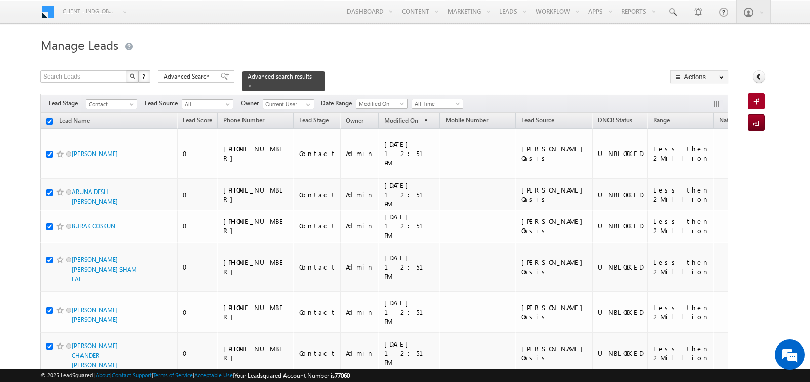
checkbox input "true"
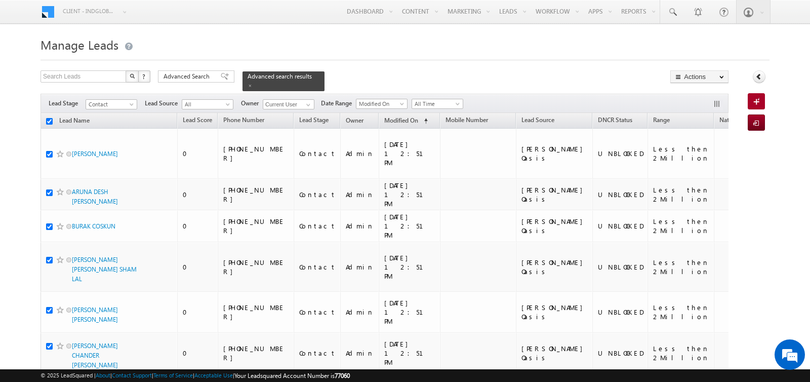
checkbox input "true"
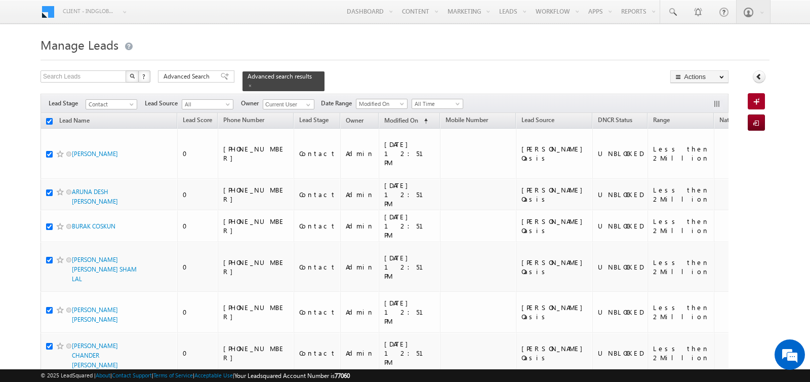
checkbox input "true"
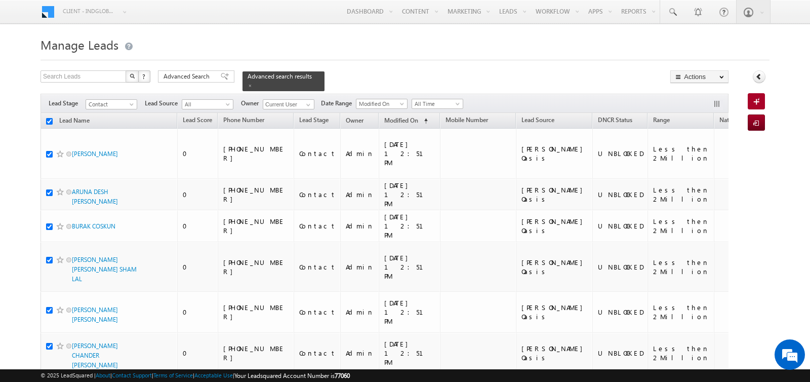
checkbox input "true"
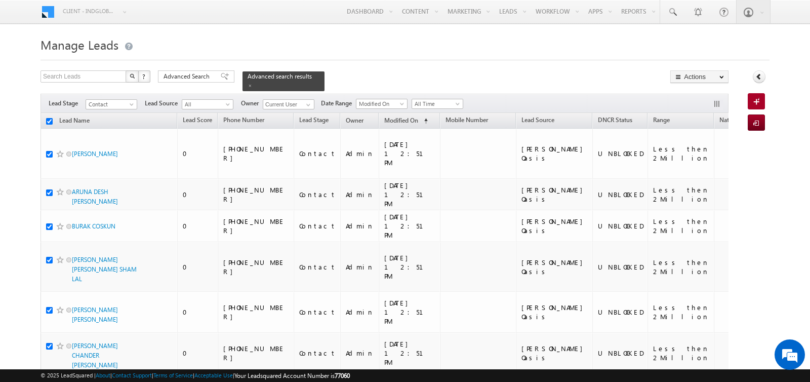
checkbox input "true"
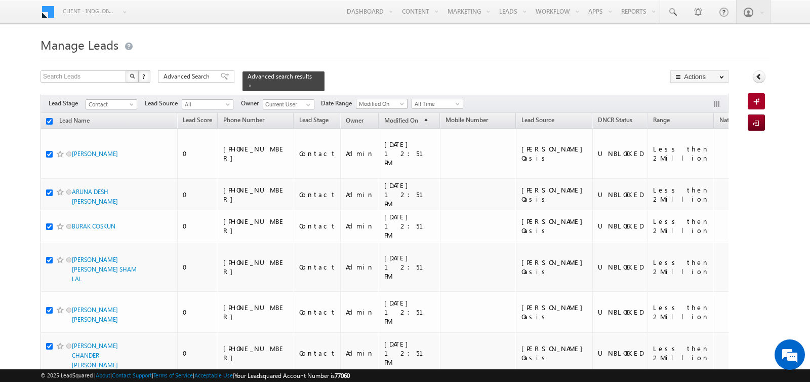
checkbox input "true"
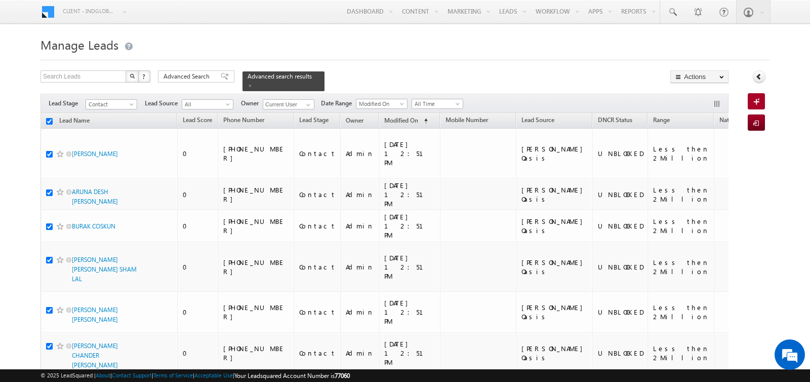
checkbox input "true"
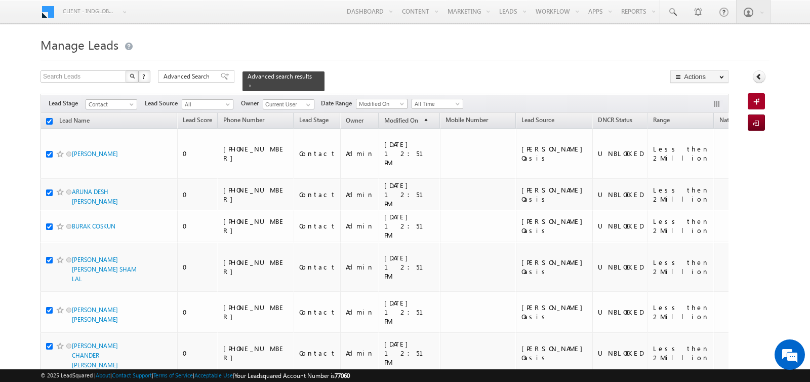
checkbox input "true"
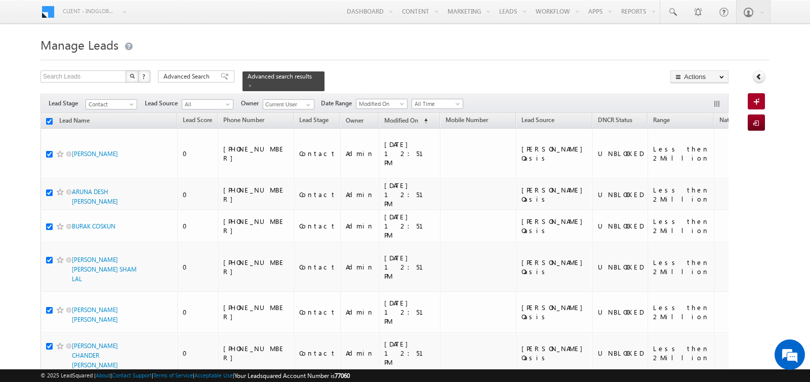
checkbox input "true"
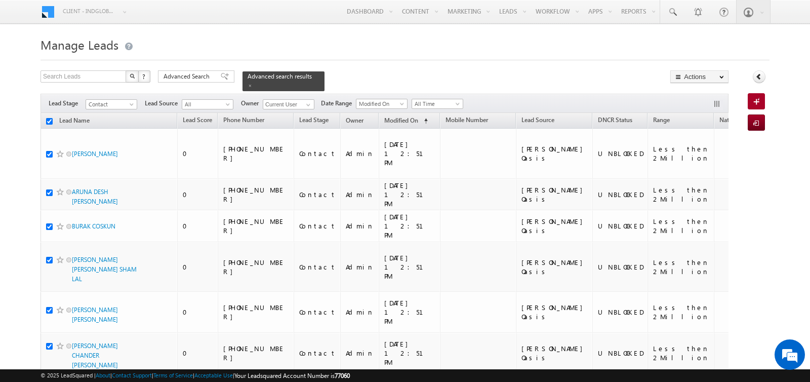
checkbox input "true"
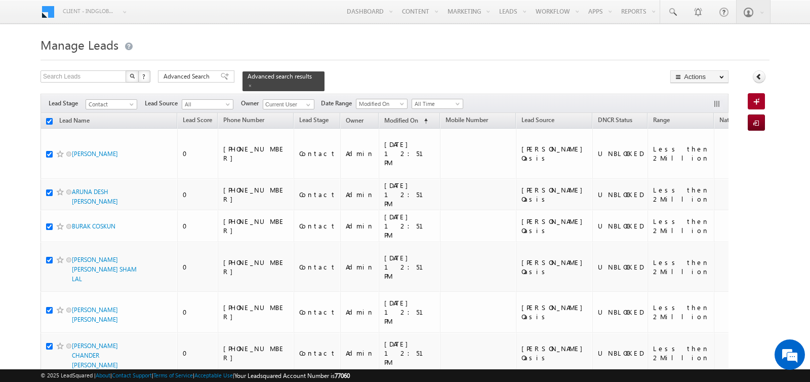
checkbox input "true"
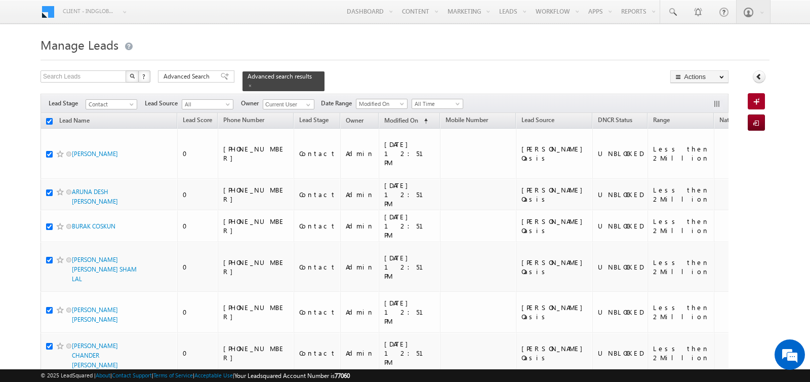
checkbox input "true"
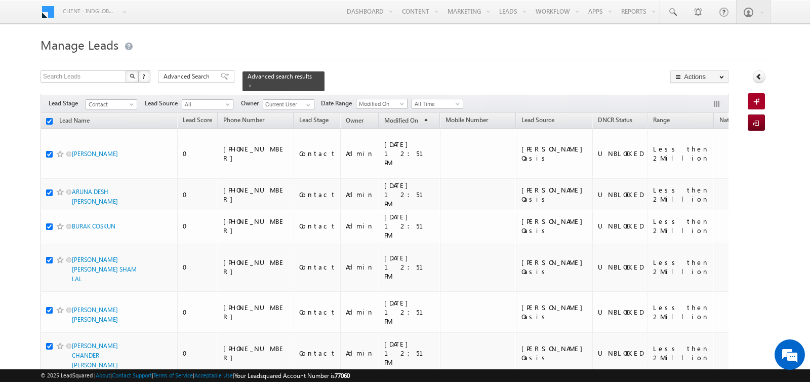
checkbox input "true"
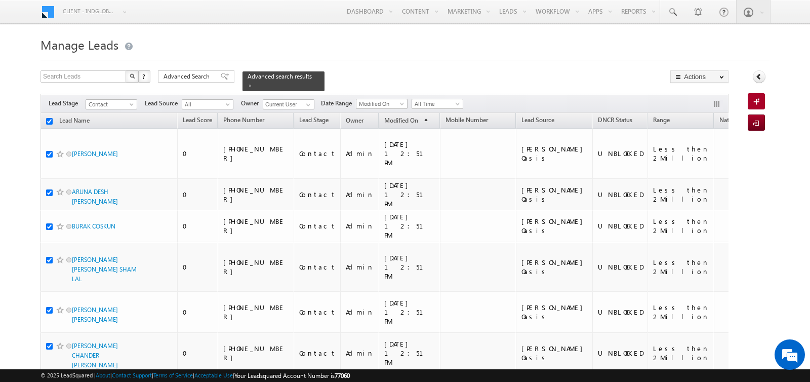
checkbox input "true"
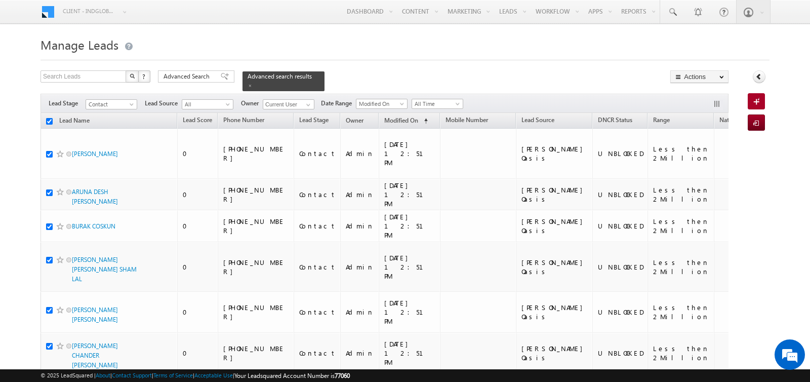
checkbox input "true"
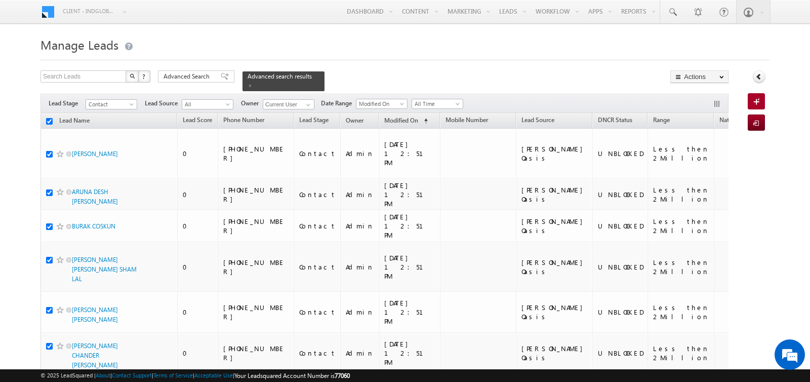
checkbox input "true"
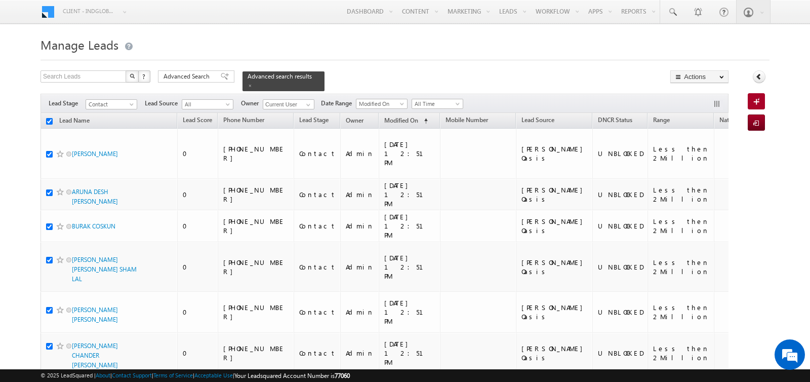
checkbox input "true"
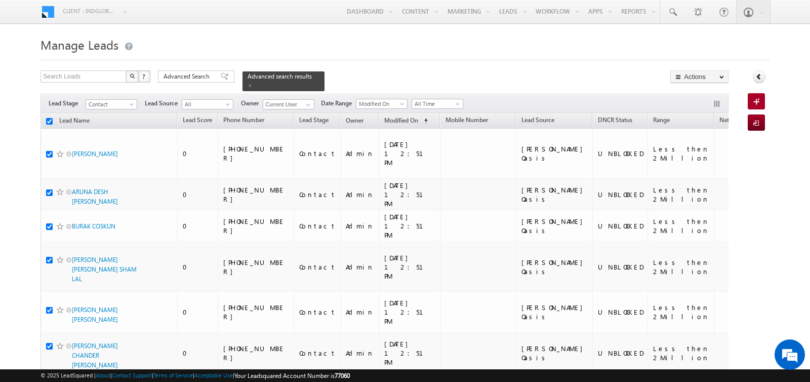
checkbox input "true"
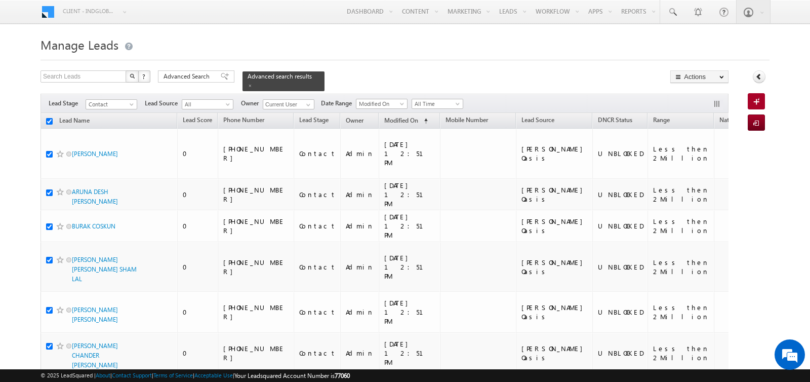
checkbox input "true"
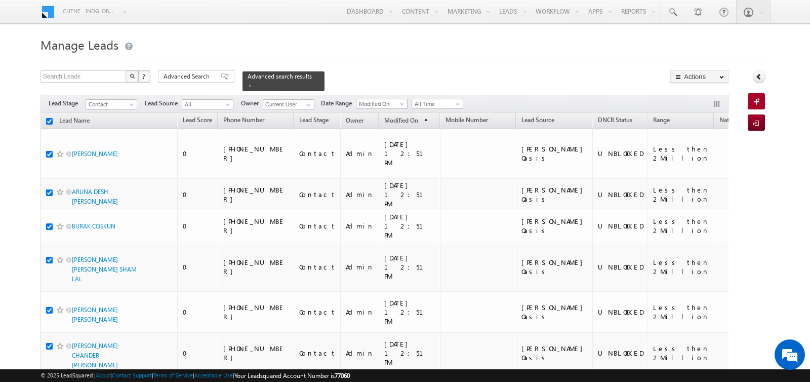
checkbox input "true"
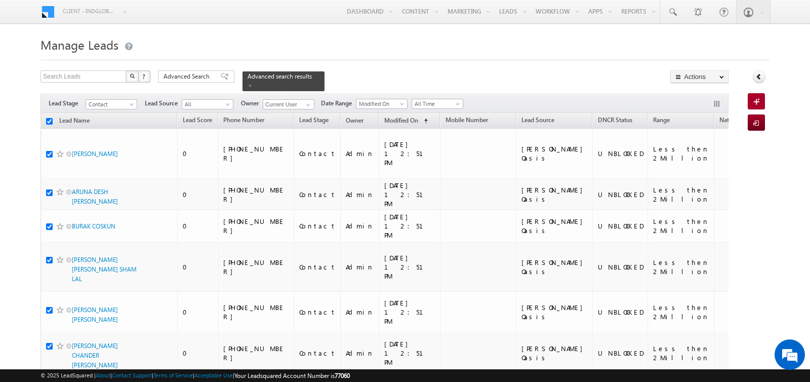
checkbox input "true"
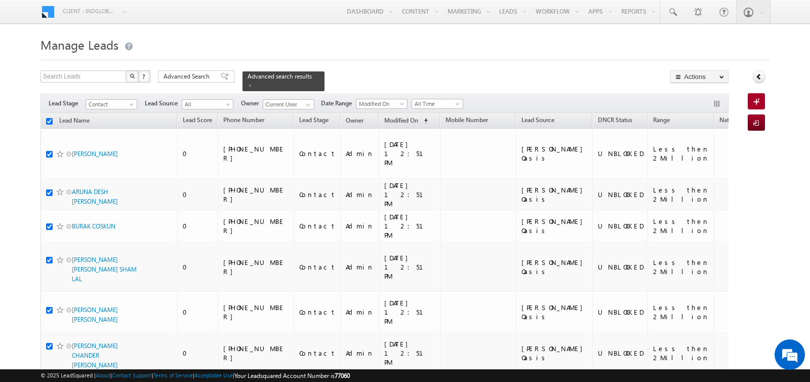
checkbox input "true"
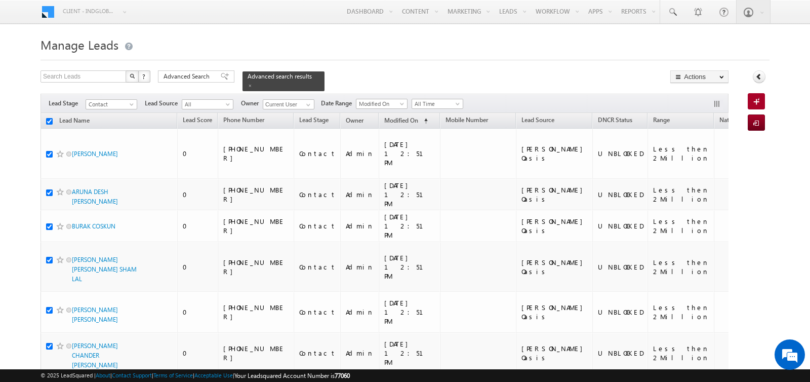
checkbox input "true"
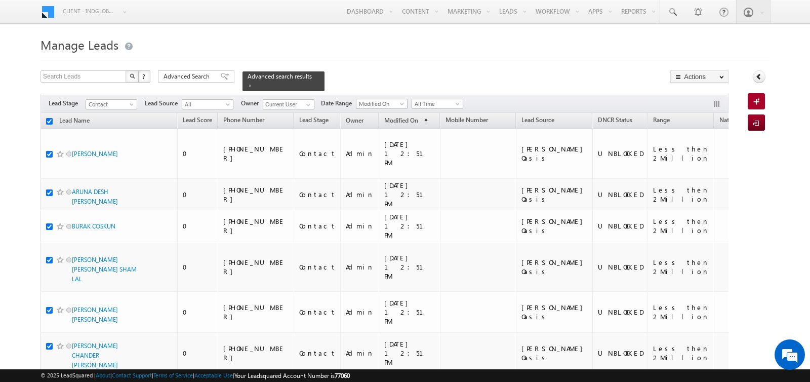
checkbox input "true"
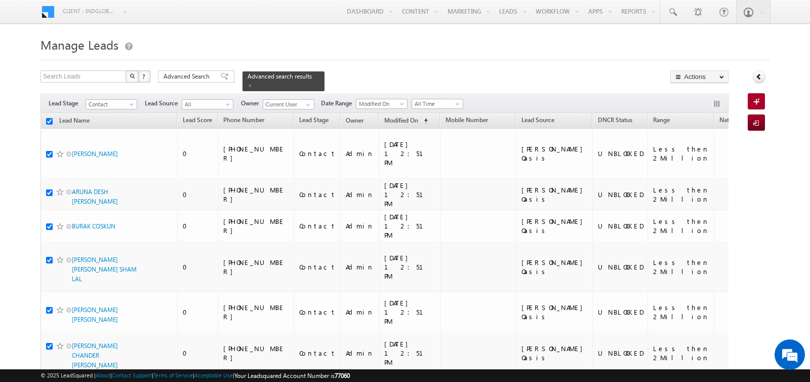
checkbox input "true"
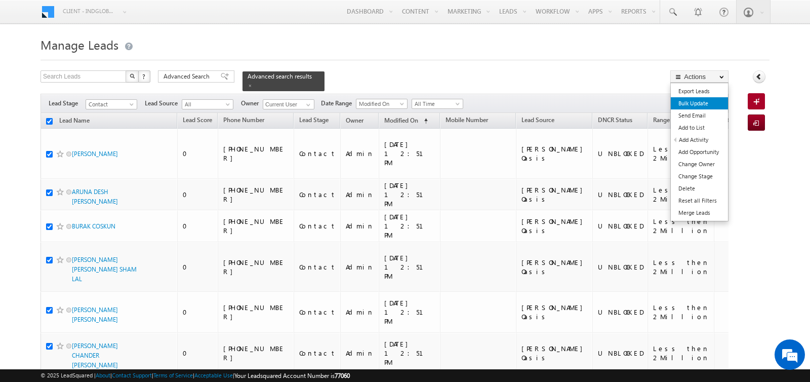
click at [692, 103] on link "Bulk Update" at bounding box center [699, 103] width 57 height 12
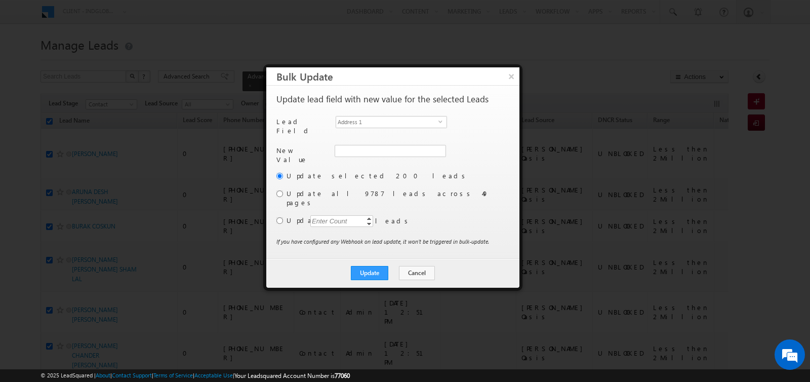
click at [404, 115] on div "Another user is the owner of this account. Update lead field with new value for…" at bounding box center [391, 173] width 231 height 156
click at [403, 120] on span "Address 1" at bounding box center [387, 121] width 102 height 11
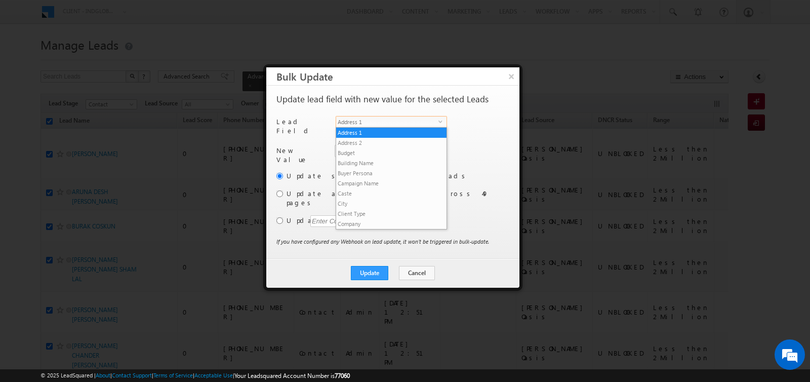
scroll to position [385, 0]
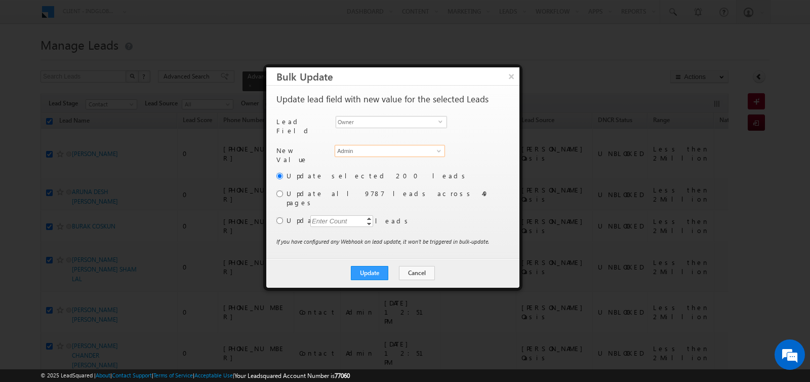
click at [358, 148] on input "Admin" at bounding box center [390, 151] width 110 height 12
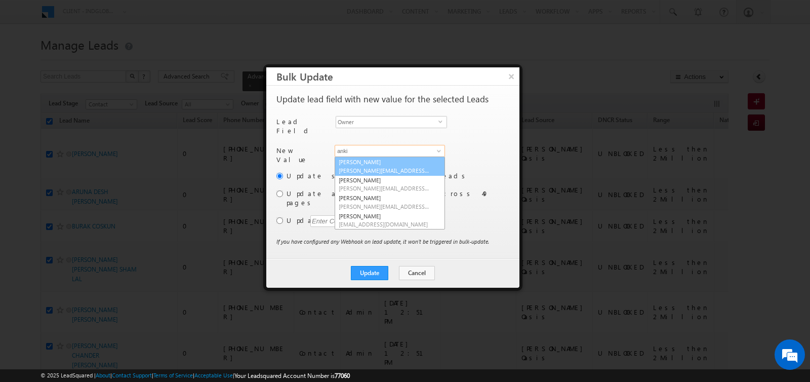
click at [364, 167] on span "ankitkumar.singh@indglobal.ae" at bounding box center [384, 171] width 91 height 8
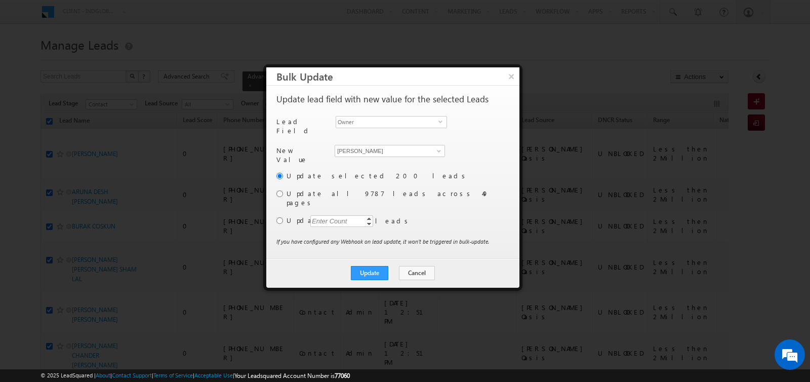
click at [283, 207] on div "Update selected 200 leads Update all 9787 leads across 49 pages Update Enter Co…" at bounding box center [391, 204] width 231 height 66
click at [278, 217] on input "radio" at bounding box center [279, 220] width 7 height 7
click at [331, 215] on div "Enter Count" at bounding box center [329, 221] width 38 height 12
click at [370, 266] on button "Update" at bounding box center [369, 273] width 37 height 14
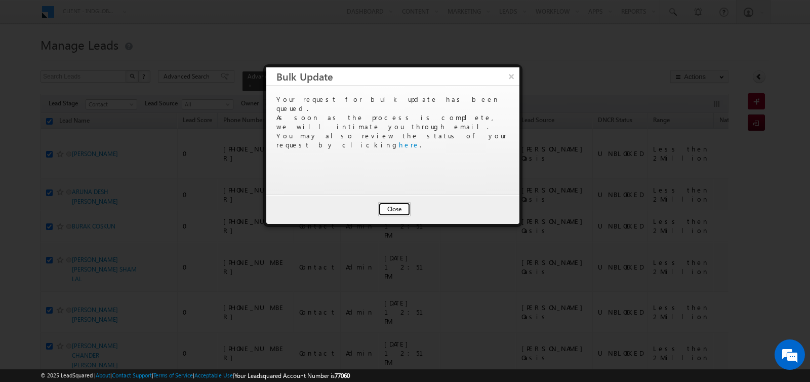
click at [405, 206] on button "Close" at bounding box center [394, 209] width 32 height 14
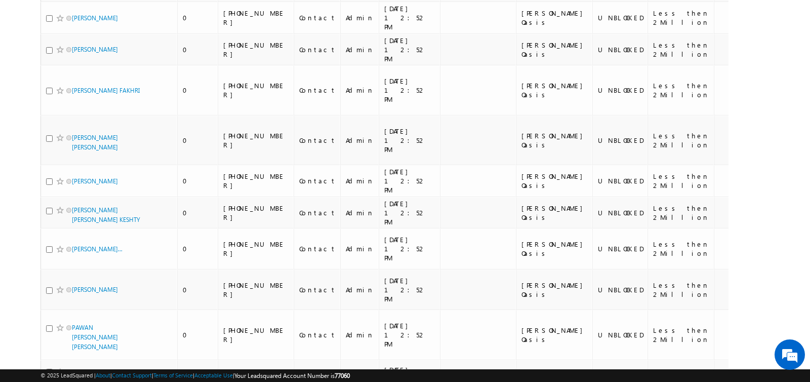
scroll to position [6645, 0]
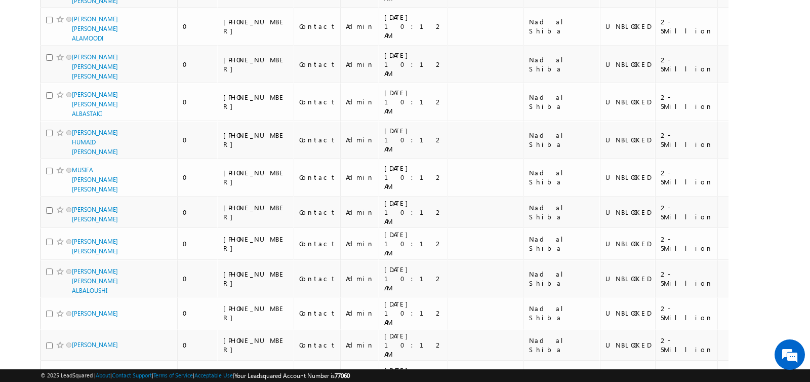
scroll to position [5752, 0]
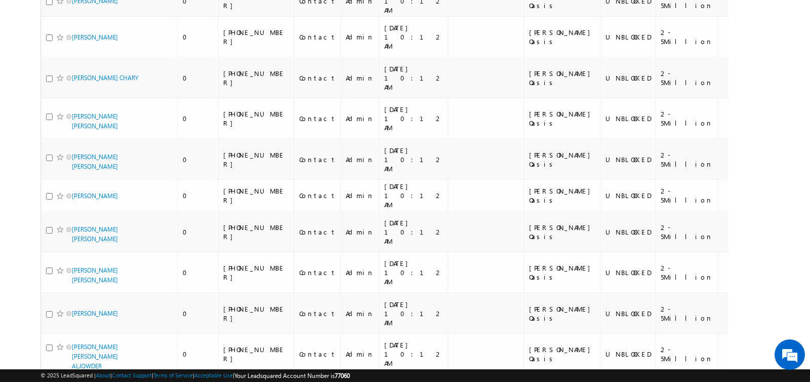
scroll to position [6319, 0]
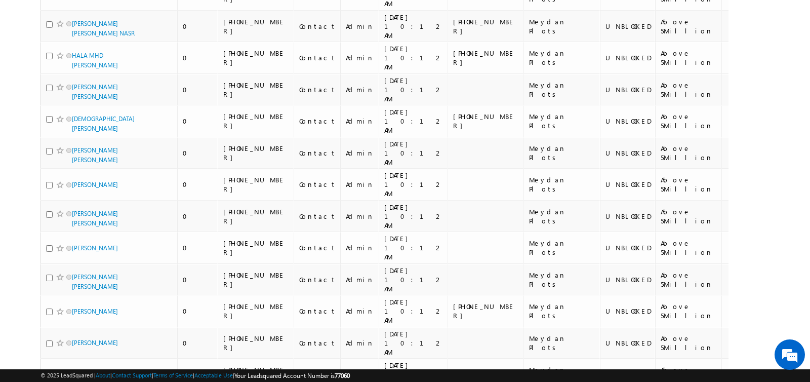
scroll to position [0, 0]
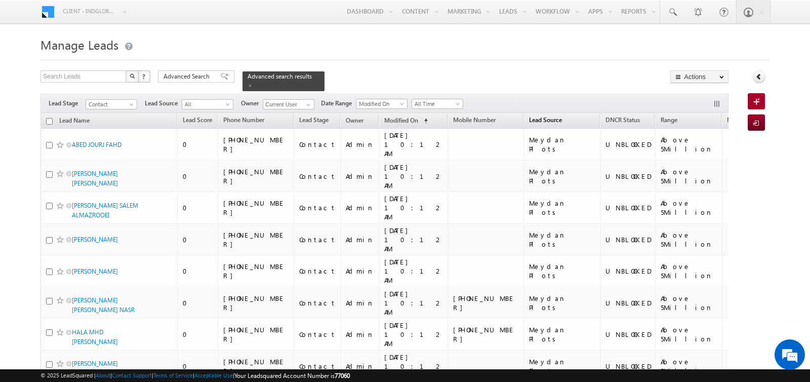
click at [524, 114] on link "Lead Source" at bounding box center [545, 120] width 43 height 13
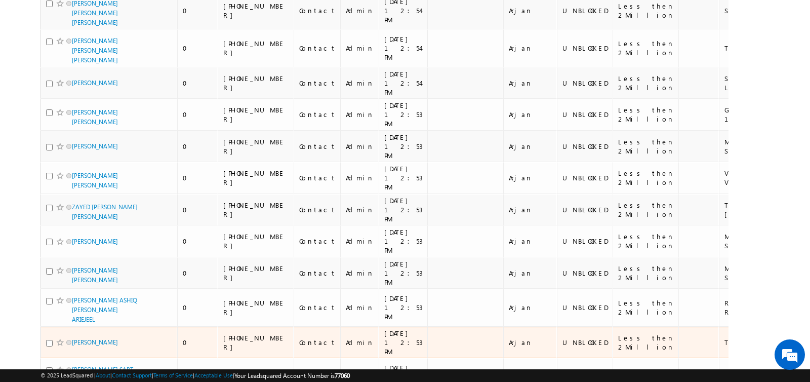
scroll to position [6253, 0]
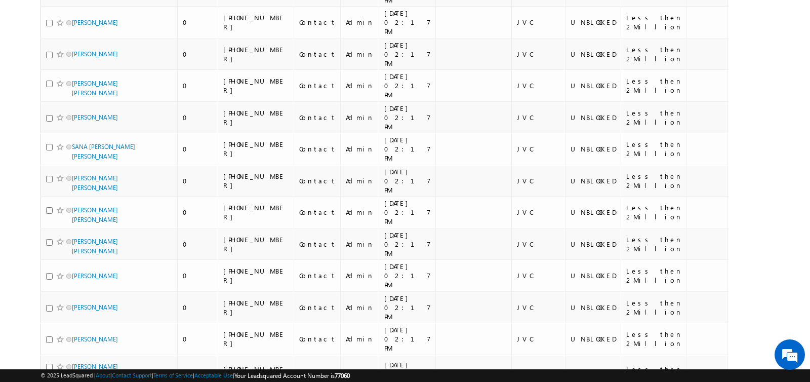
scroll to position [6200, 0]
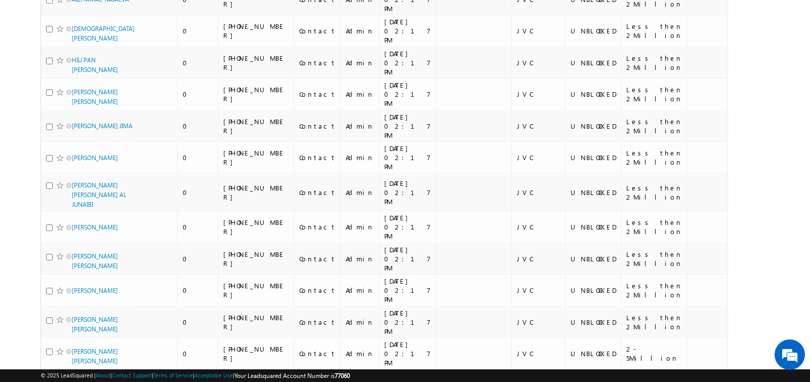
scroll to position [6064, 0]
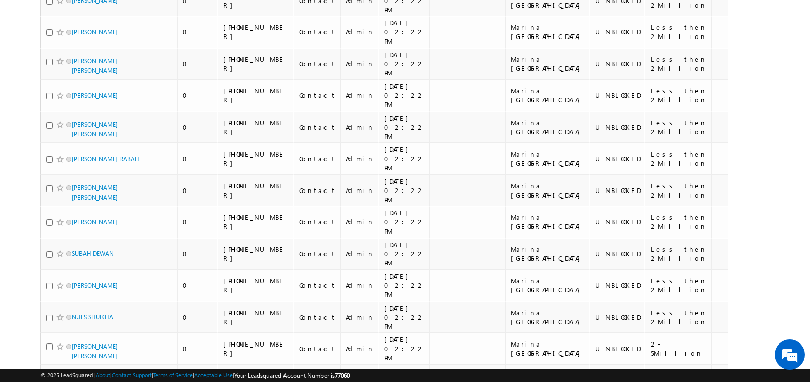
scroll to position [6064, 0]
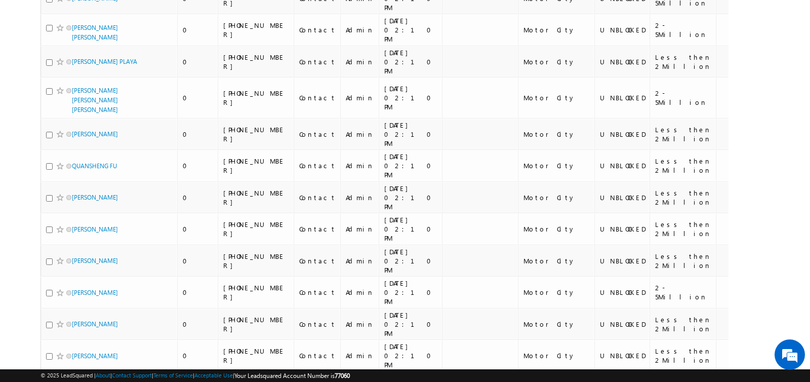
scroll to position [6591, 0]
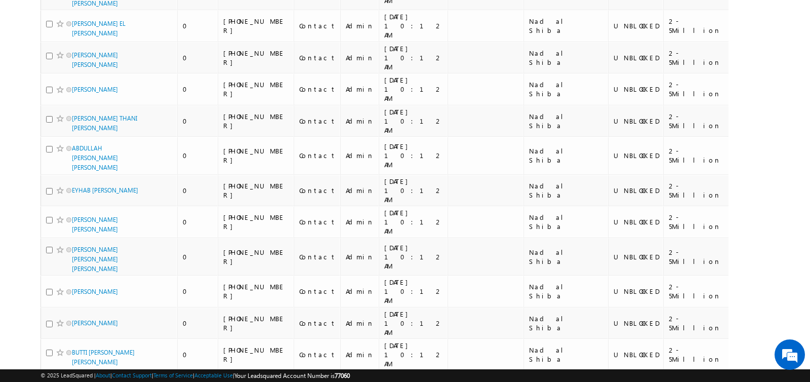
scroll to position [5732, 0]
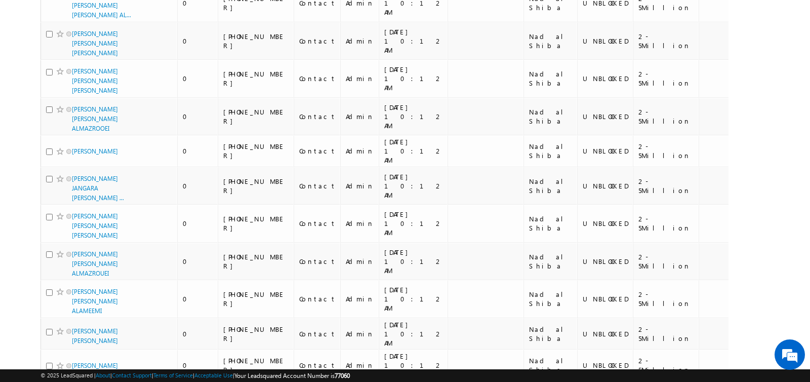
scroll to position [5800, 0]
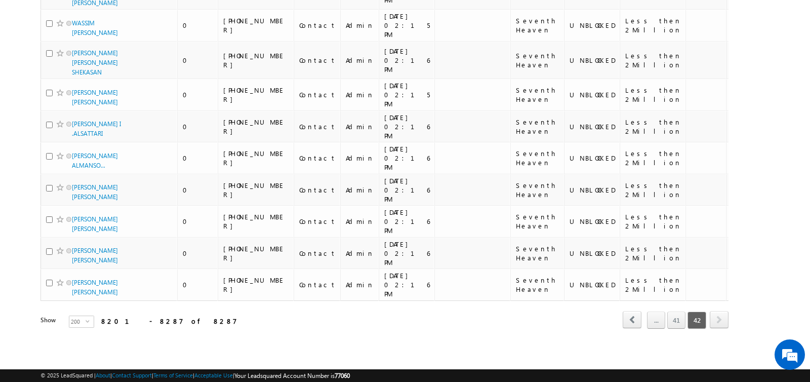
scroll to position [2482, 0]
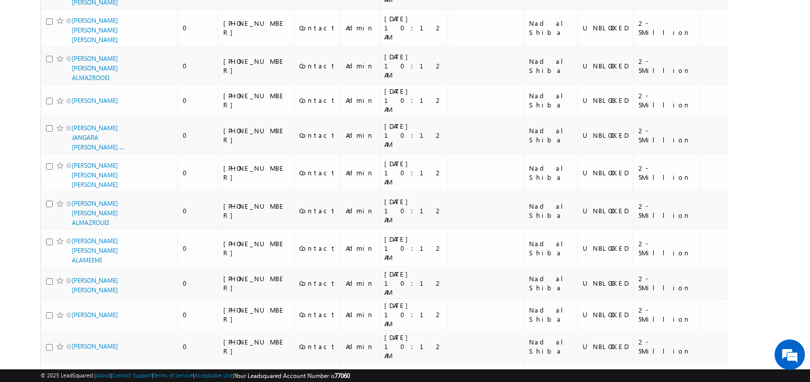
scroll to position [5800, 0]
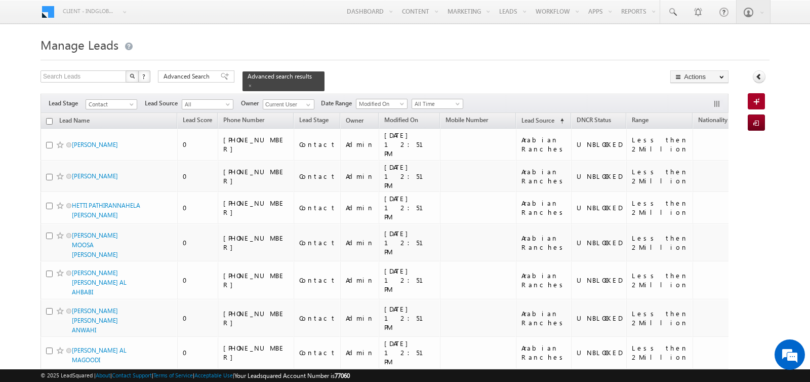
click at [47, 120] on input "checkbox" at bounding box center [49, 121] width 7 height 7
checkbox input "true"
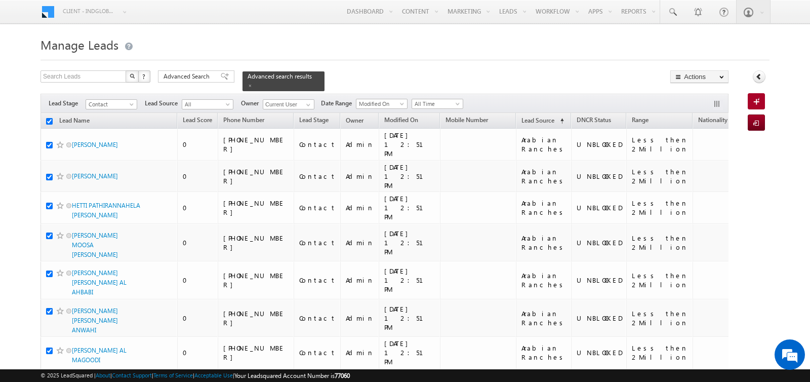
checkbox input "true"
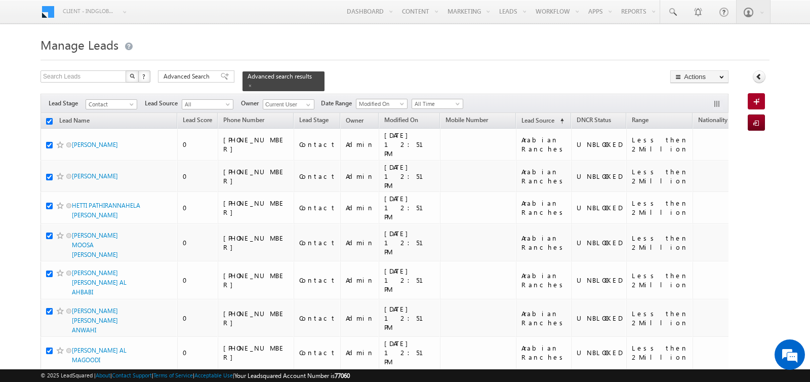
checkbox input "true"
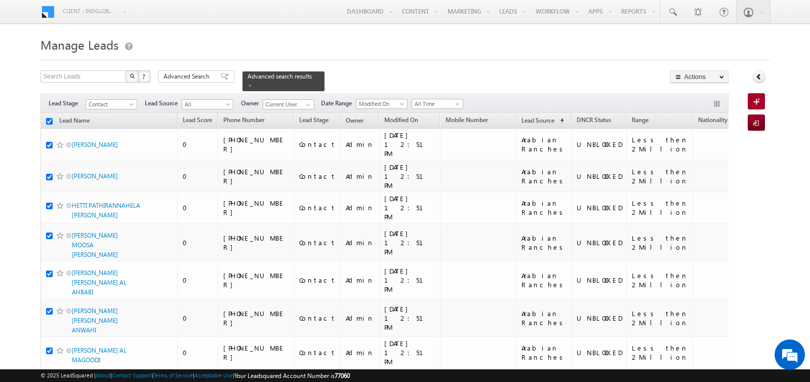
checkbox input "true"
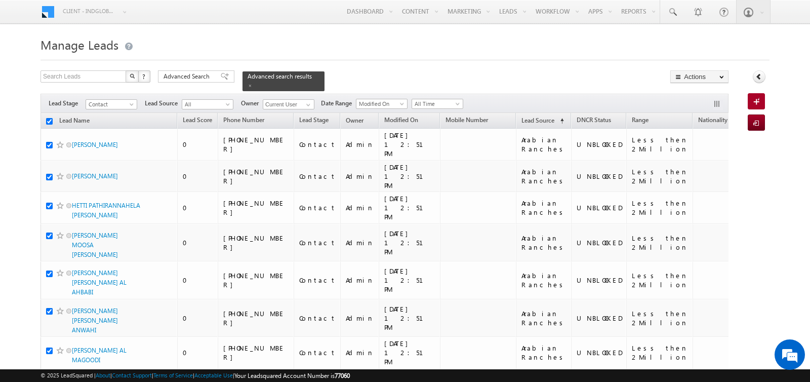
checkbox input "true"
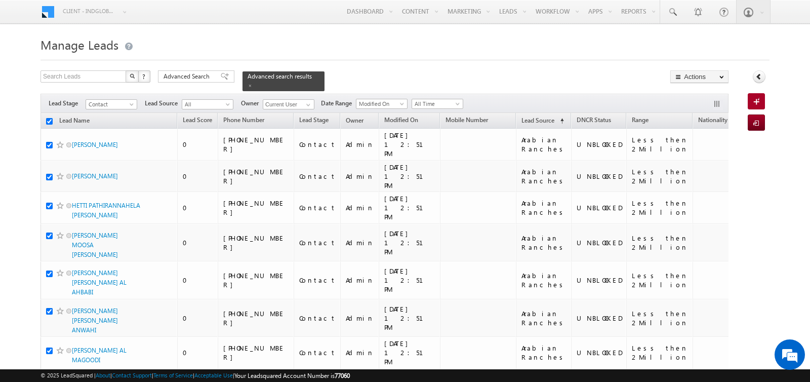
checkbox input "true"
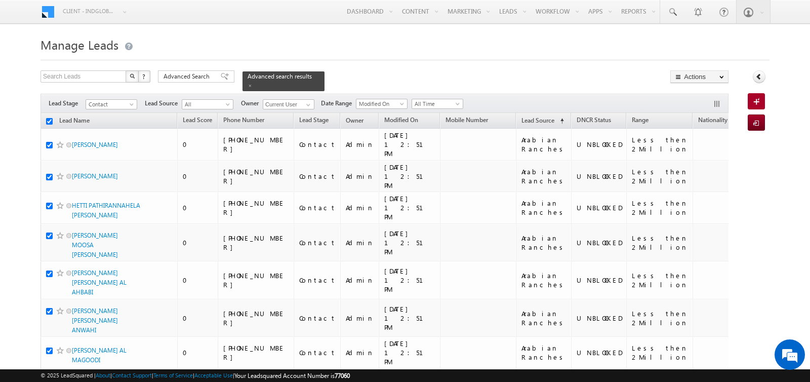
checkbox input "true"
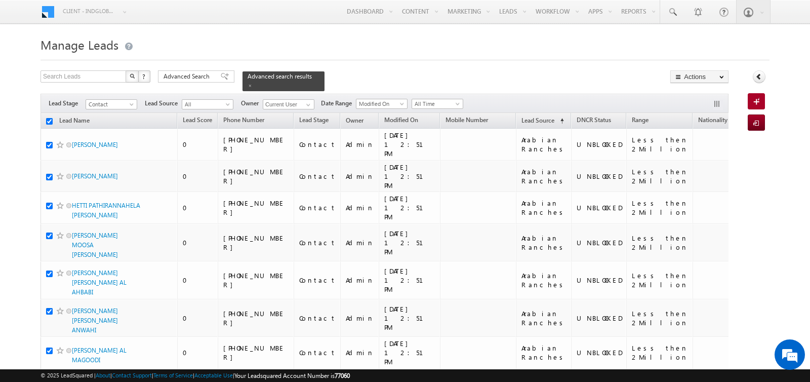
checkbox input "true"
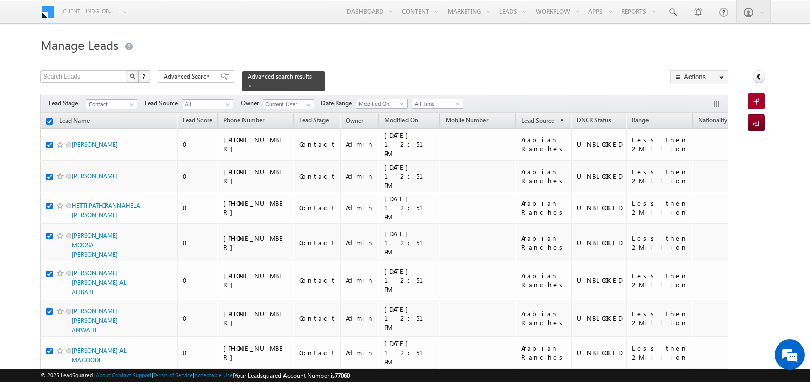
checkbox input "true"
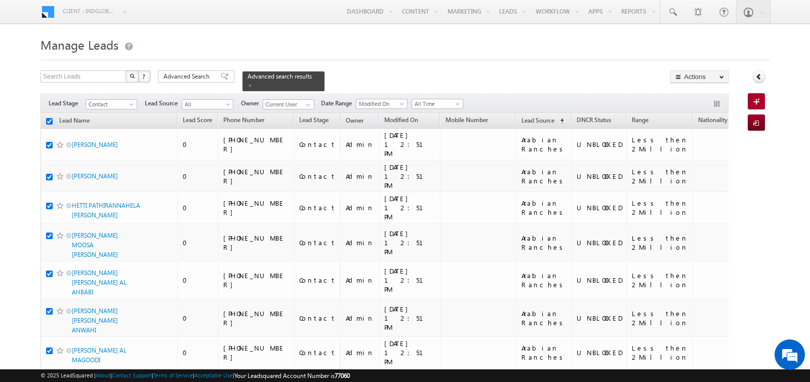
checkbox input "true"
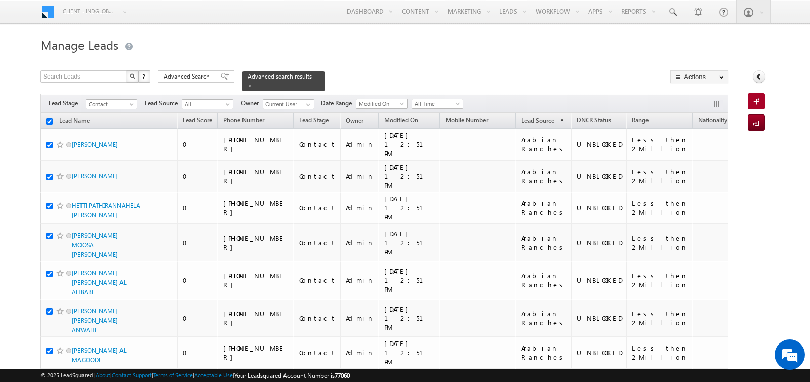
checkbox input "true"
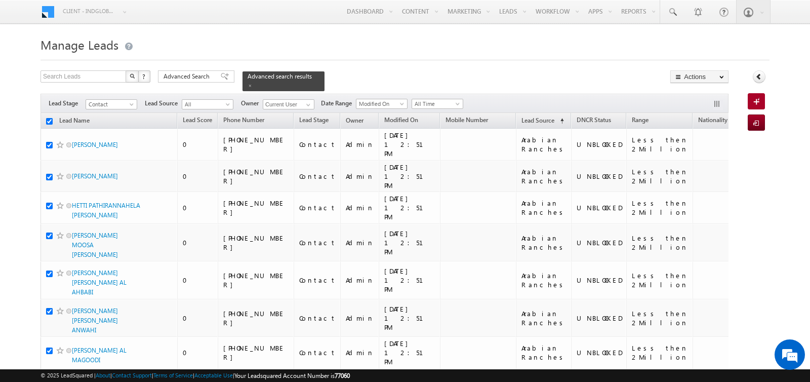
checkbox input "true"
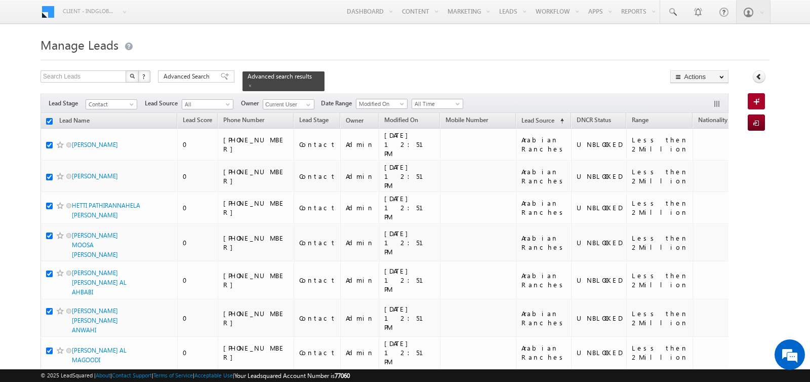
checkbox input "true"
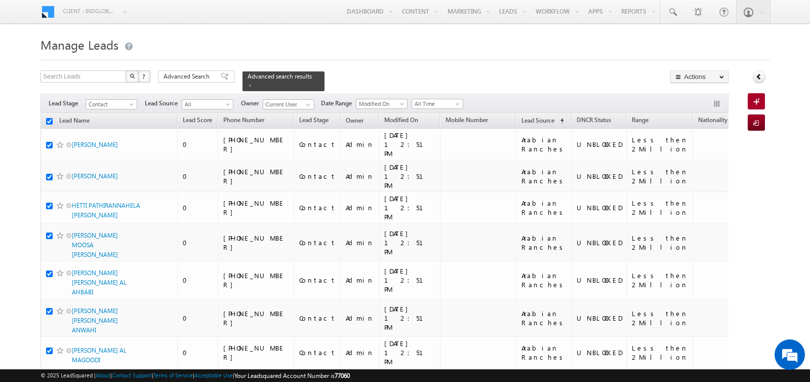
checkbox input "true"
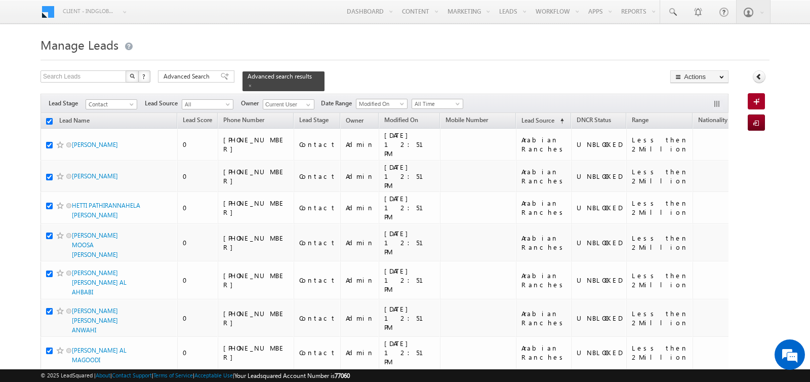
checkbox input "true"
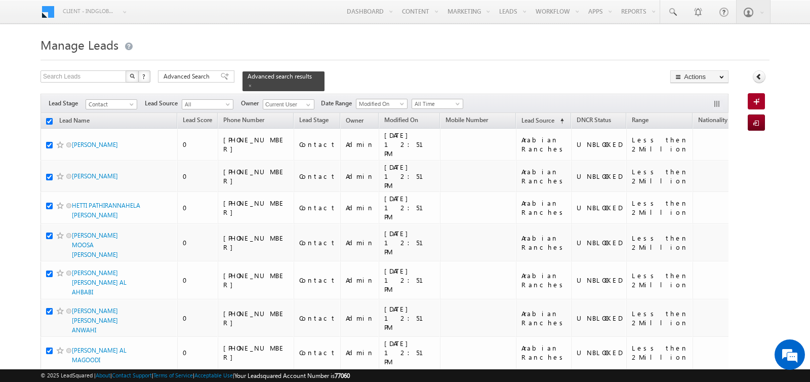
checkbox input "true"
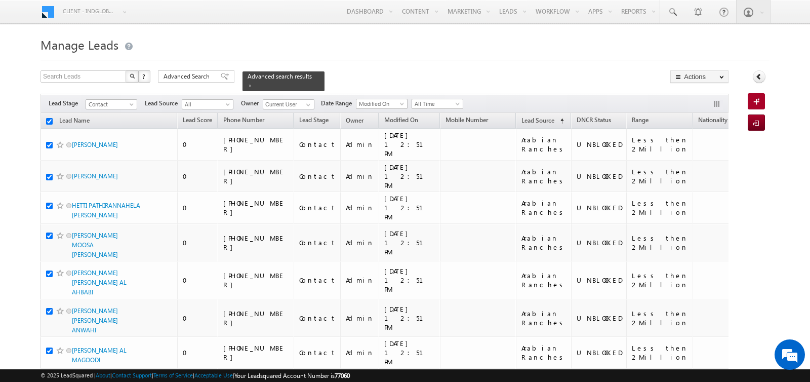
checkbox input "true"
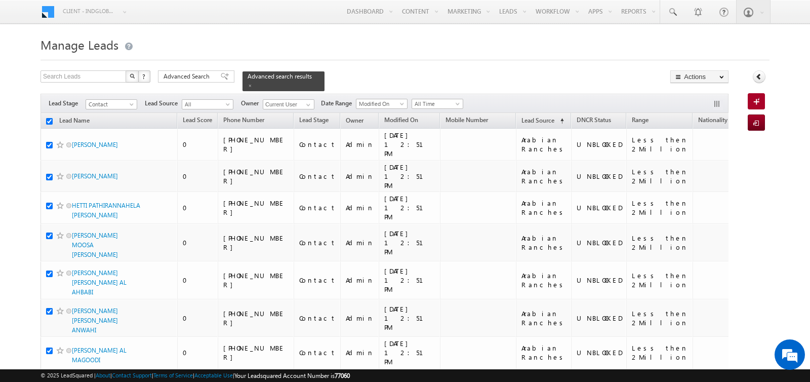
checkbox input "true"
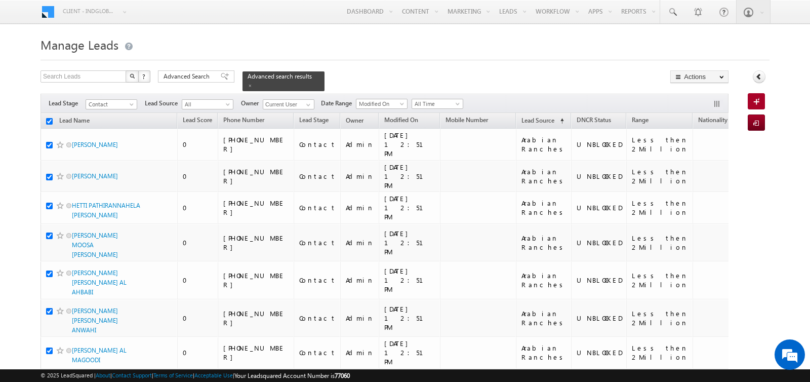
checkbox input "true"
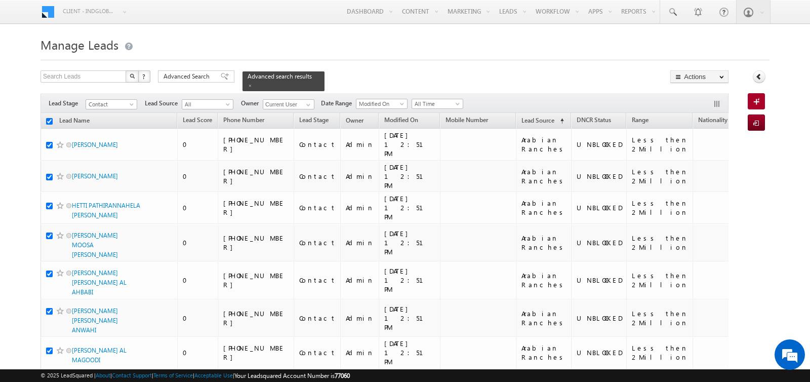
checkbox input "true"
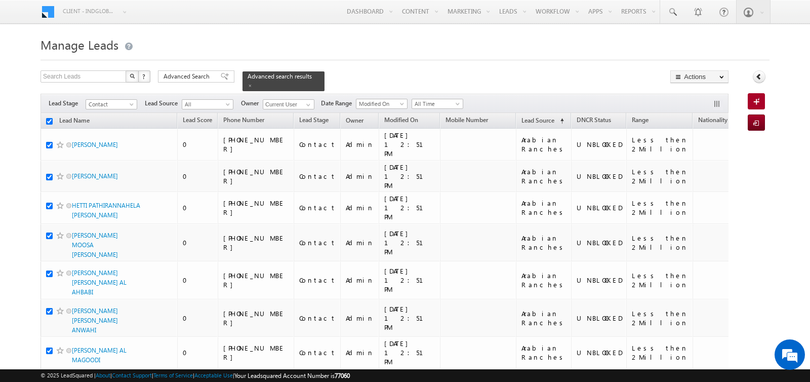
checkbox input "true"
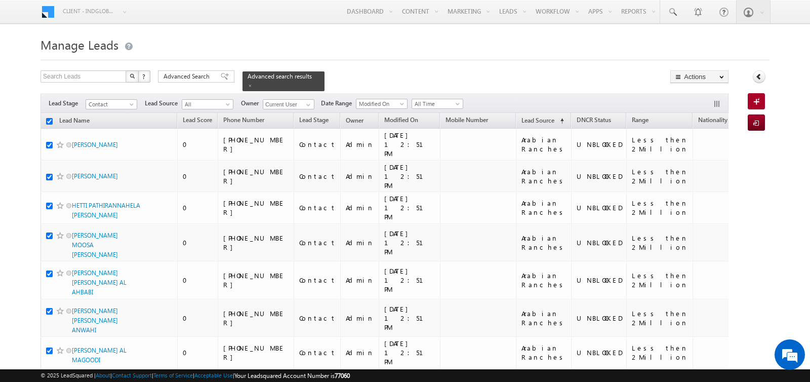
checkbox input "true"
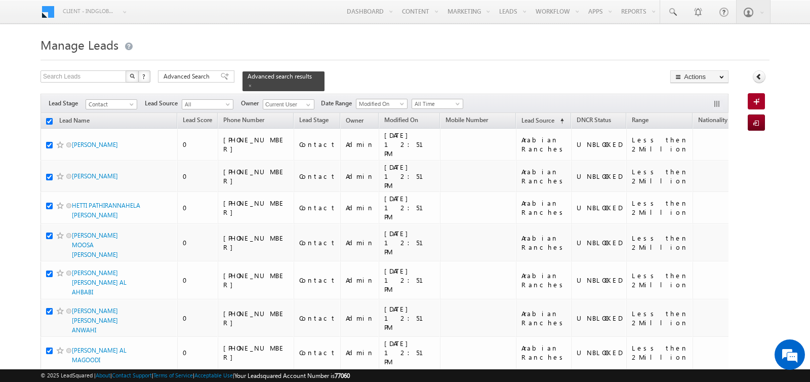
checkbox input "true"
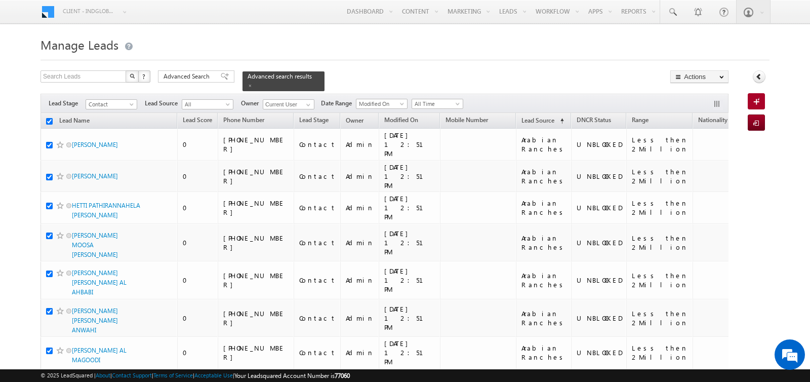
checkbox input "true"
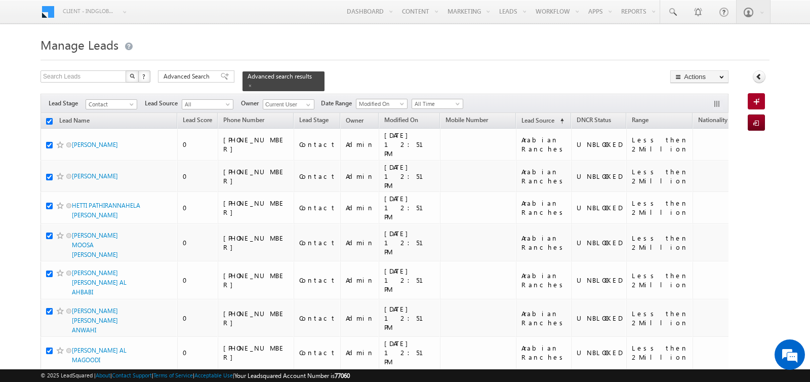
checkbox input "true"
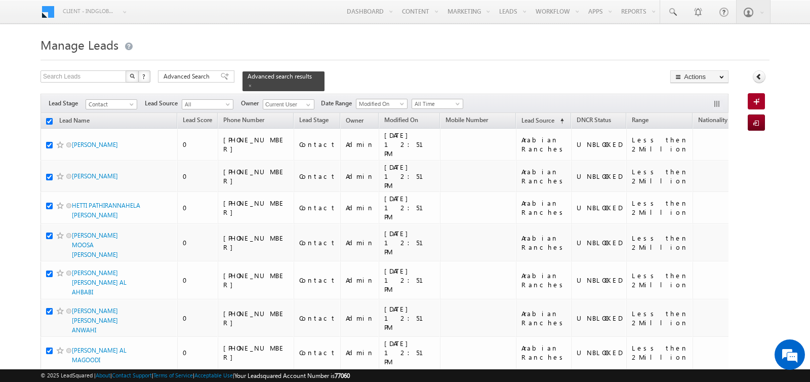
checkbox input "true"
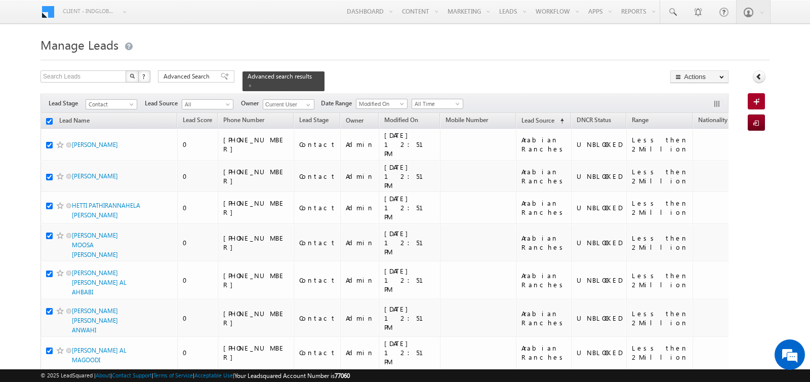
checkbox input "true"
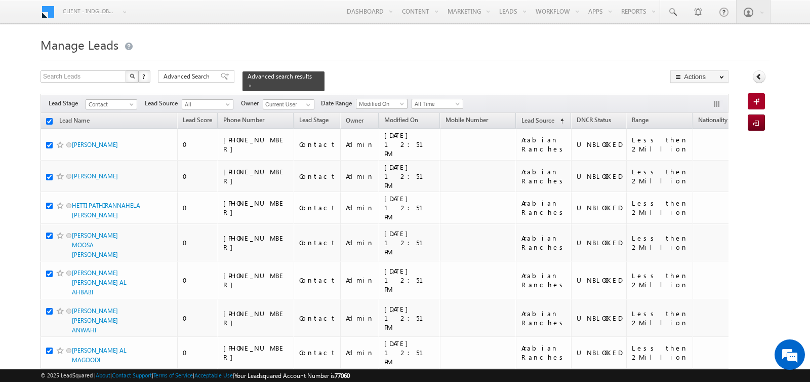
checkbox input "true"
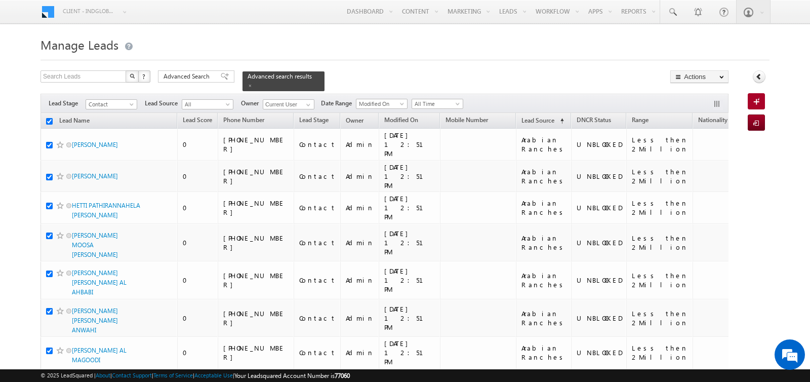
checkbox input "true"
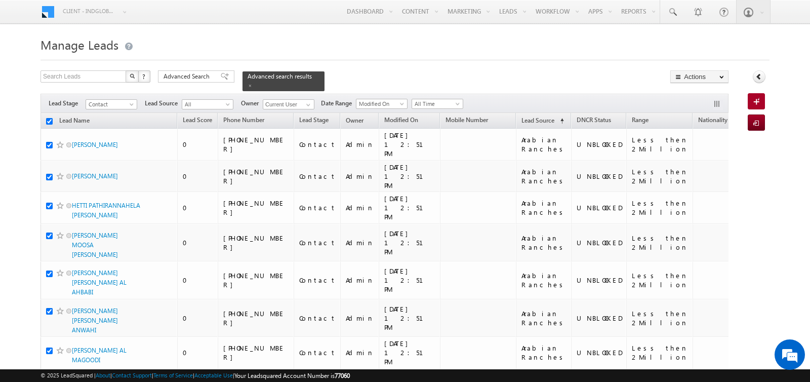
checkbox input "true"
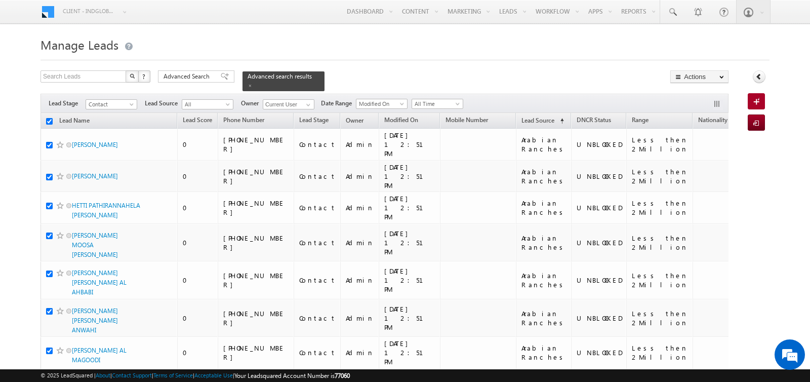
checkbox input "true"
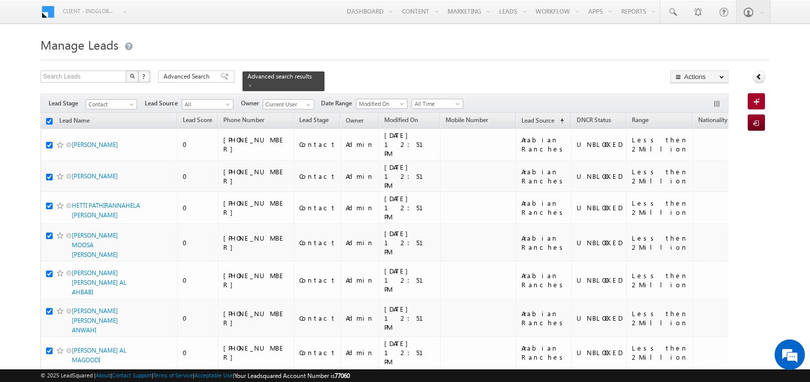
checkbox input "true"
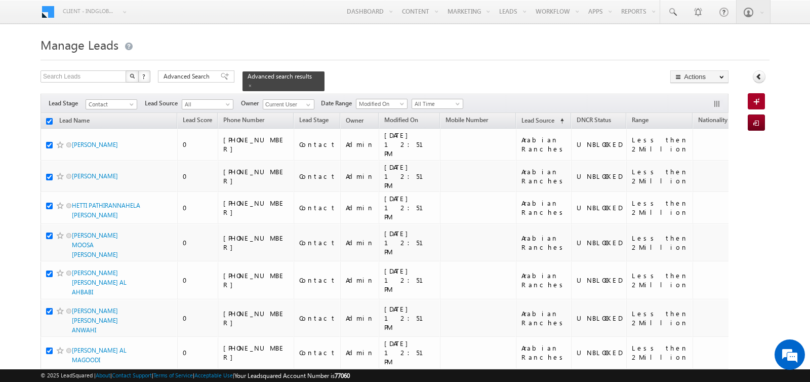
checkbox input "true"
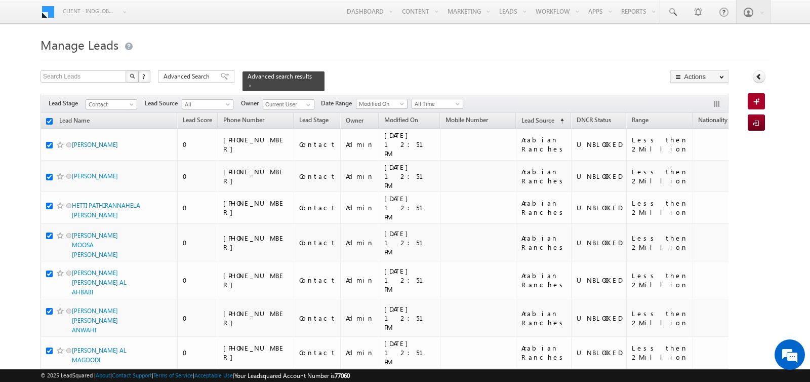
checkbox input "true"
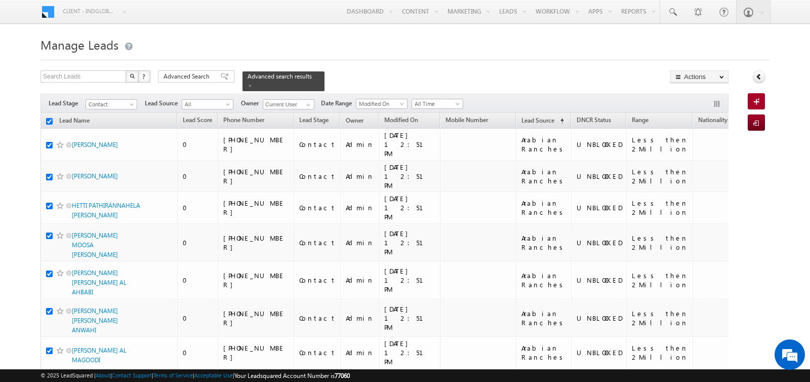
checkbox input "true"
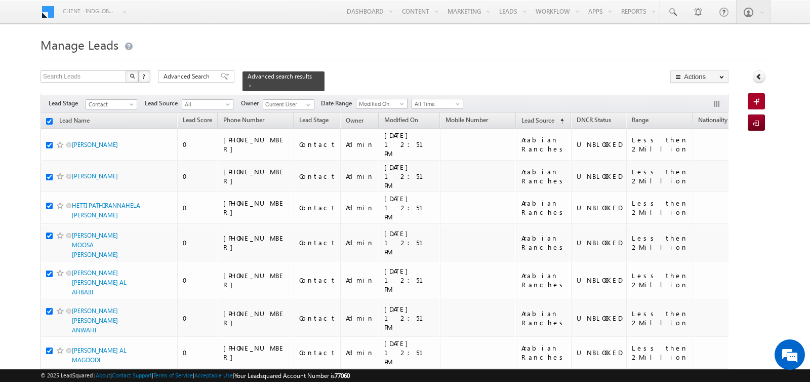
checkbox input "true"
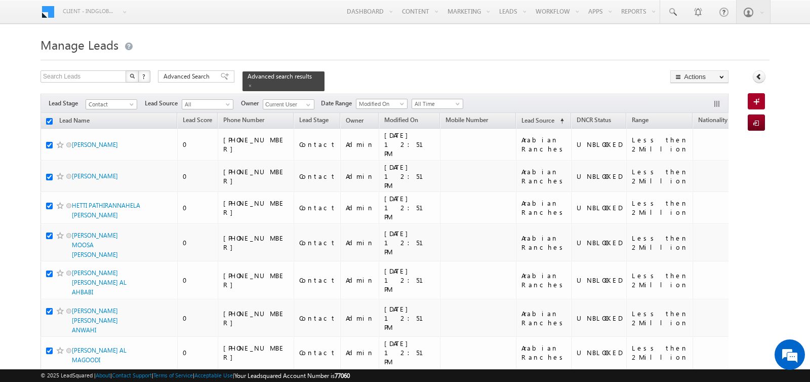
checkbox input "true"
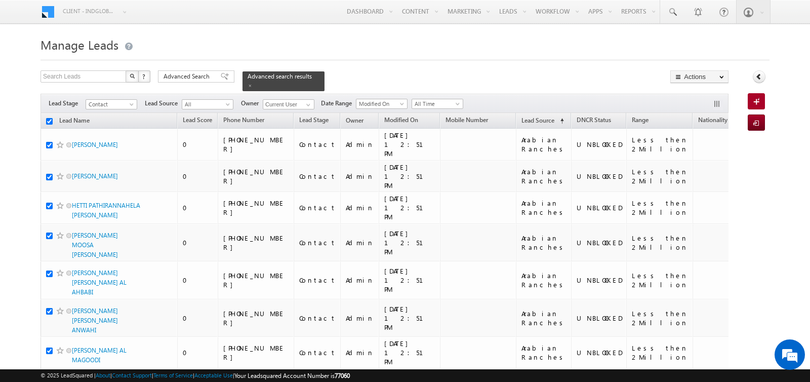
checkbox input "true"
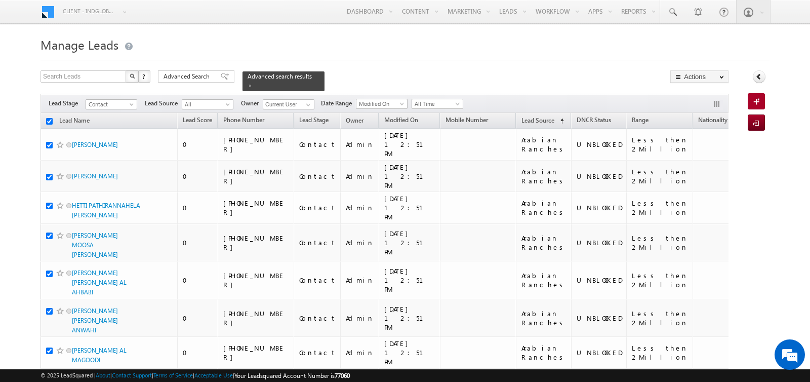
checkbox input "true"
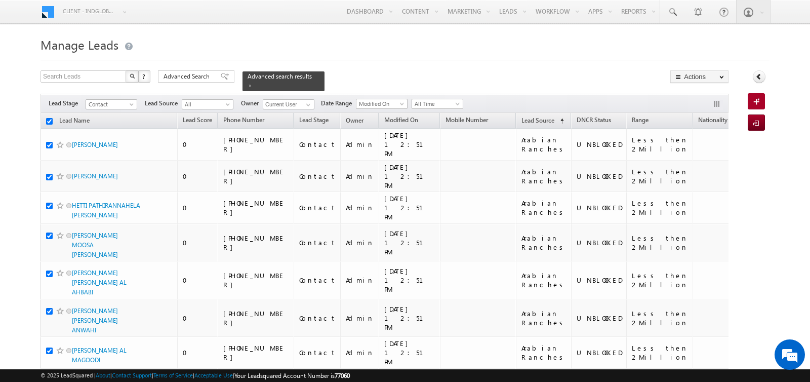
checkbox input "true"
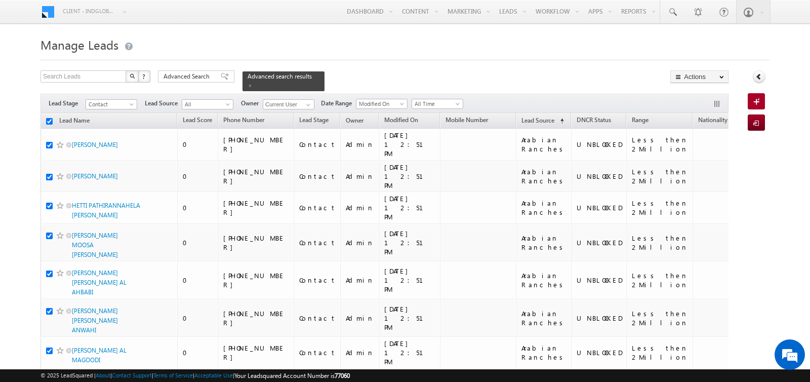
checkbox input "true"
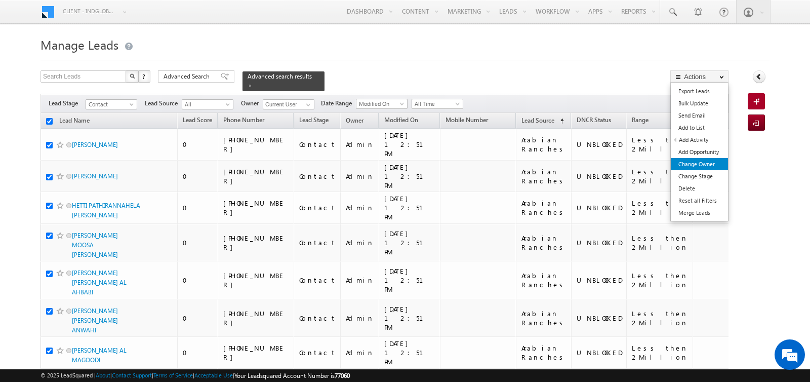
click at [687, 159] on link "Change Owner" at bounding box center [699, 164] width 57 height 12
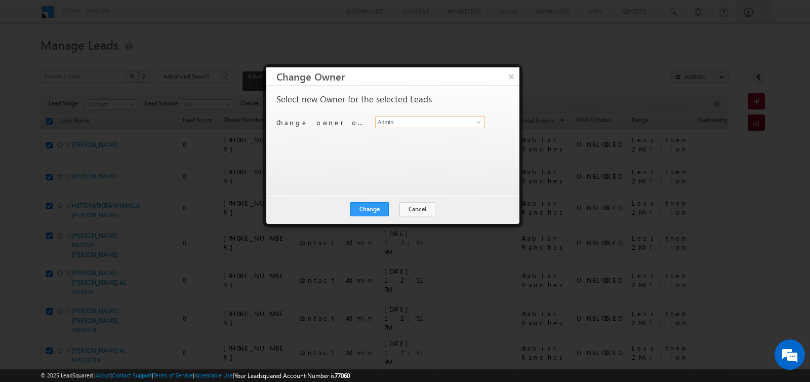
click at [411, 126] on input "Admin" at bounding box center [430, 122] width 110 height 12
click at [404, 138] on span "[PERSON_NAME][EMAIL_ADDRESS][DOMAIN_NAME]" at bounding box center [424, 142] width 91 height 8
click at [374, 208] on button "Change" at bounding box center [369, 209] width 38 height 14
